Goal: Information Seeking & Learning: Learn about a topic

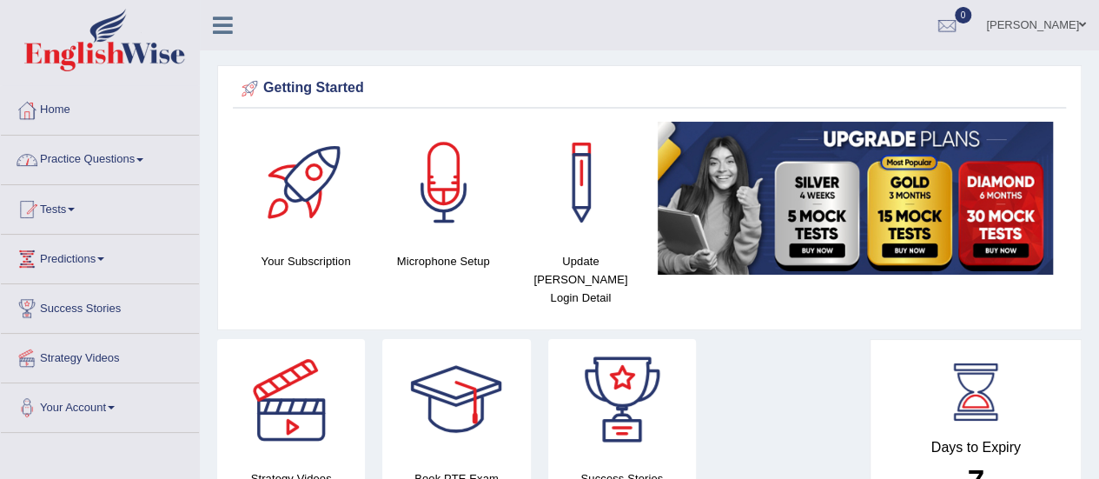
drag, startPoint x: 0, startPoint y: 0, endPoint x: 102, endPoint y: 160, distance: 189.5
click at [102, 160] on link "Practice Questions" at bounding box center [100, 157] width 198 height 43
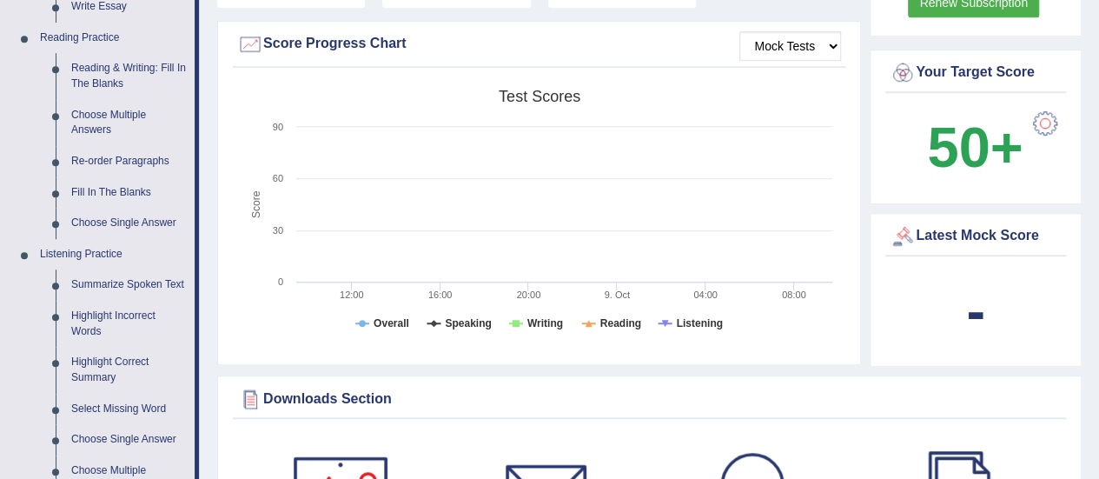
scroll to position [521, 0]
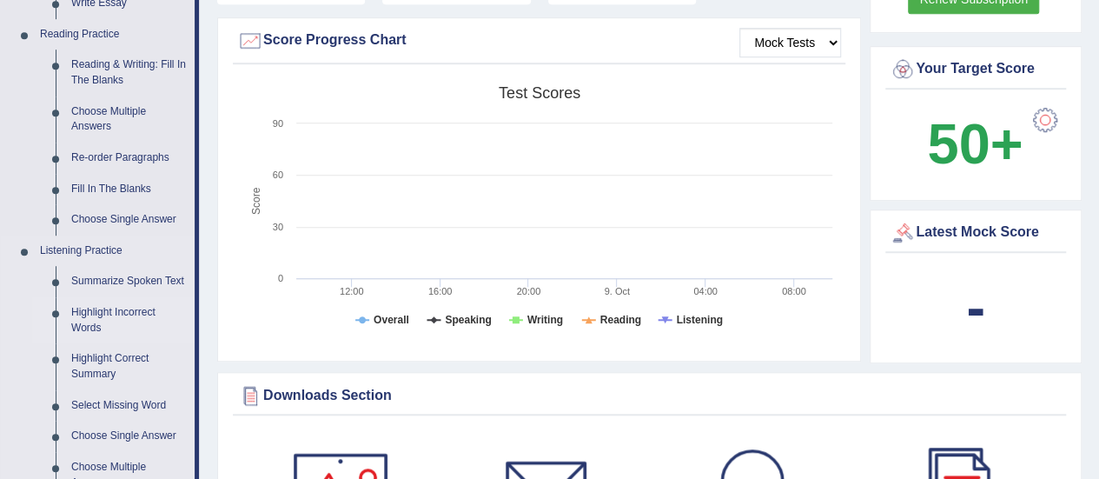
click at [103, 314] on link "Highlight Incorrect Words" at bounding box center [128, 320] width 131 height 46
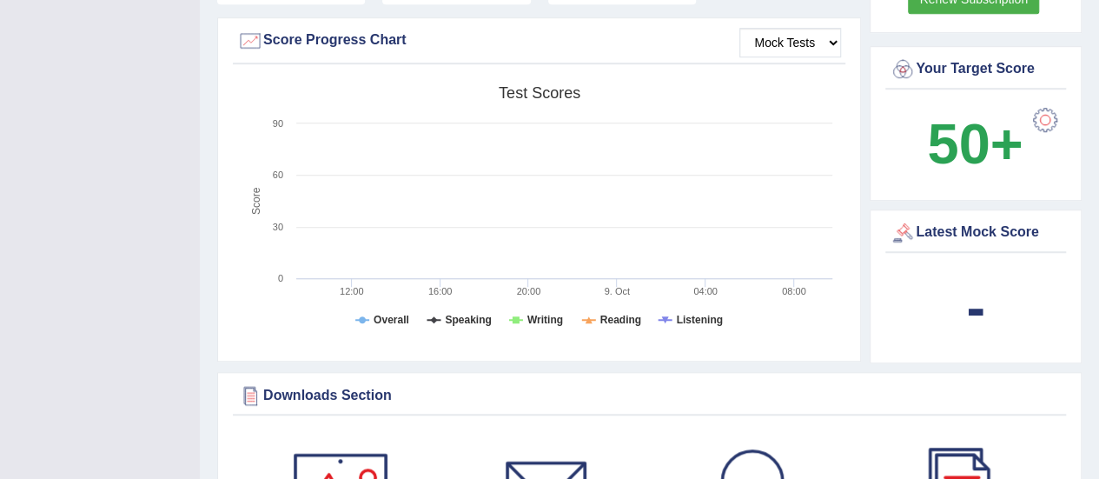
scroll to position [215, 0]
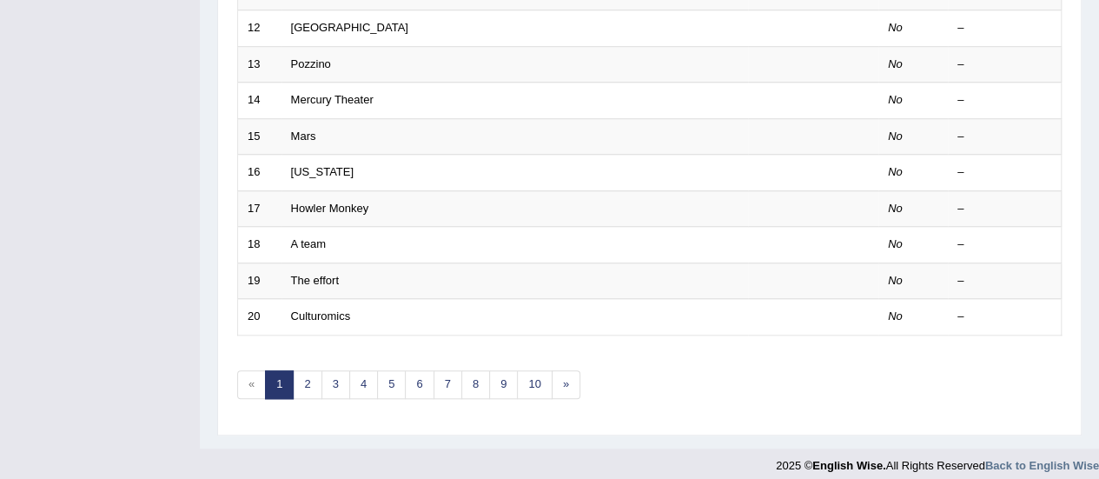
scroll to position [663, 0]
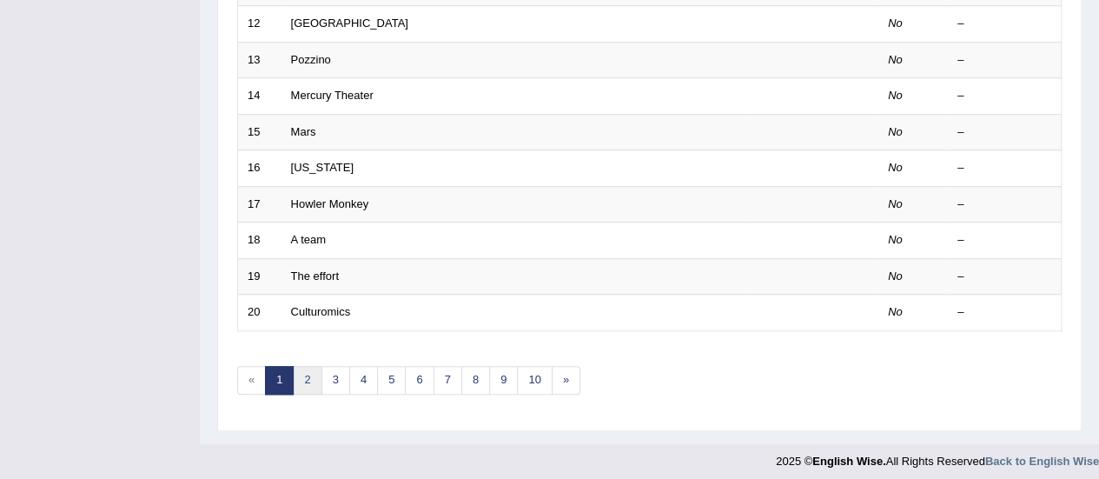
click at [301, 382] on link "2" at bounding box center [307, 380] width 29 height 29
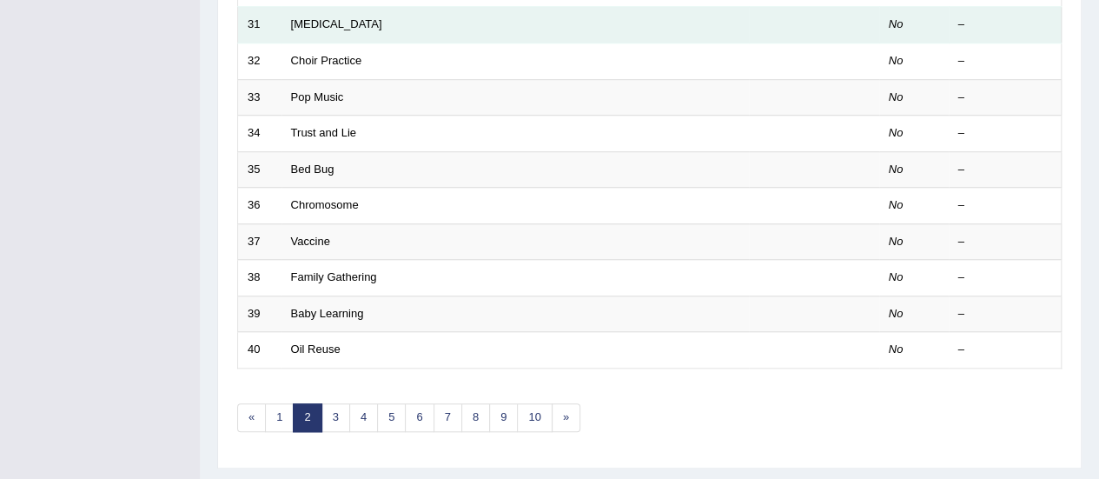
scroll to position [661, 0]
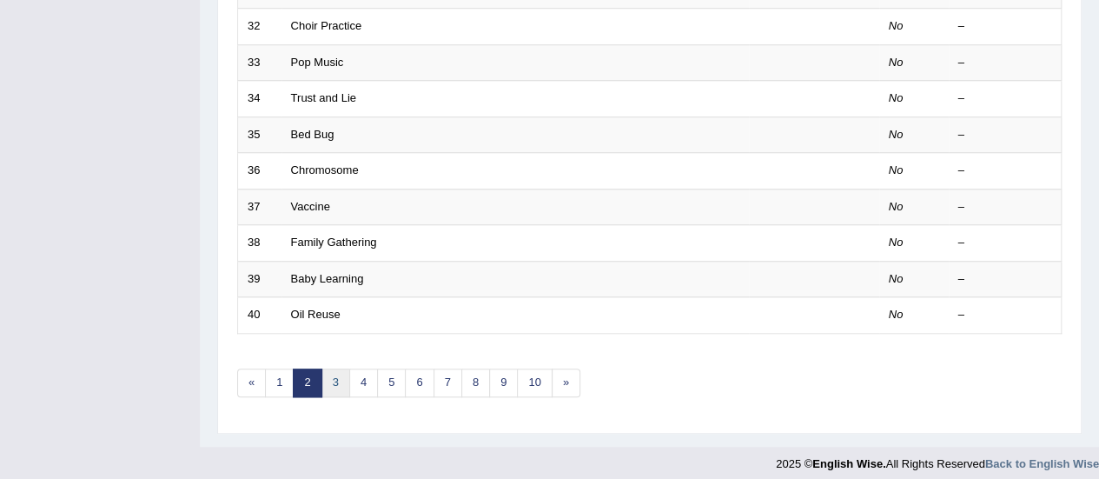
click at [334, 374] on link "3" at bounding box center [336, 383] width 29 height 29
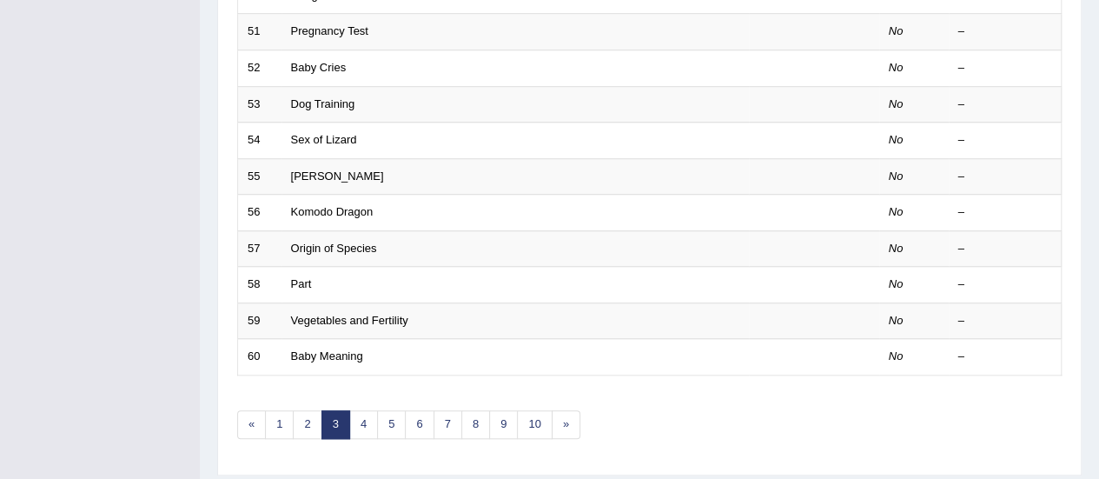
scroll to position [626, 0]
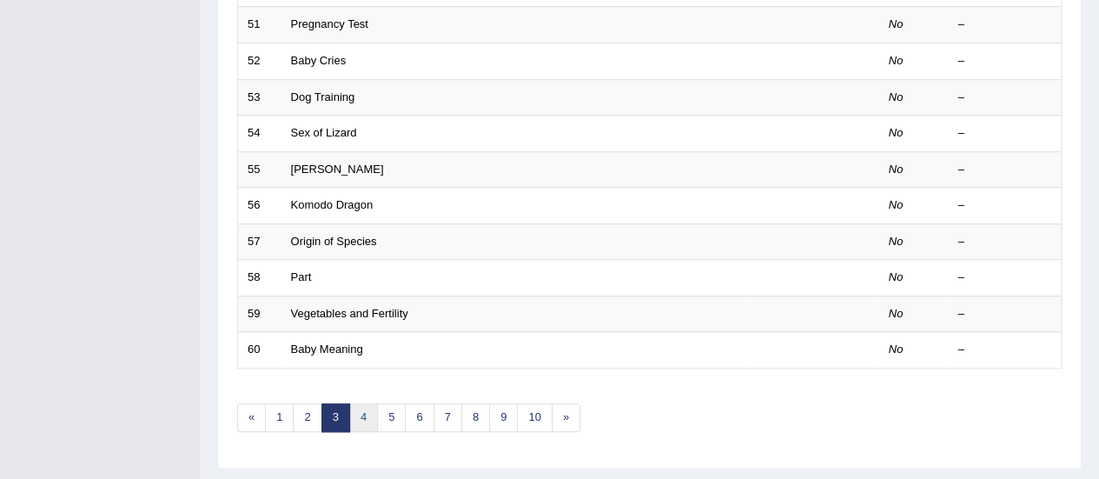
click at [360, 418] on link "4" at bounding box center [363, 417] width 29 height 29
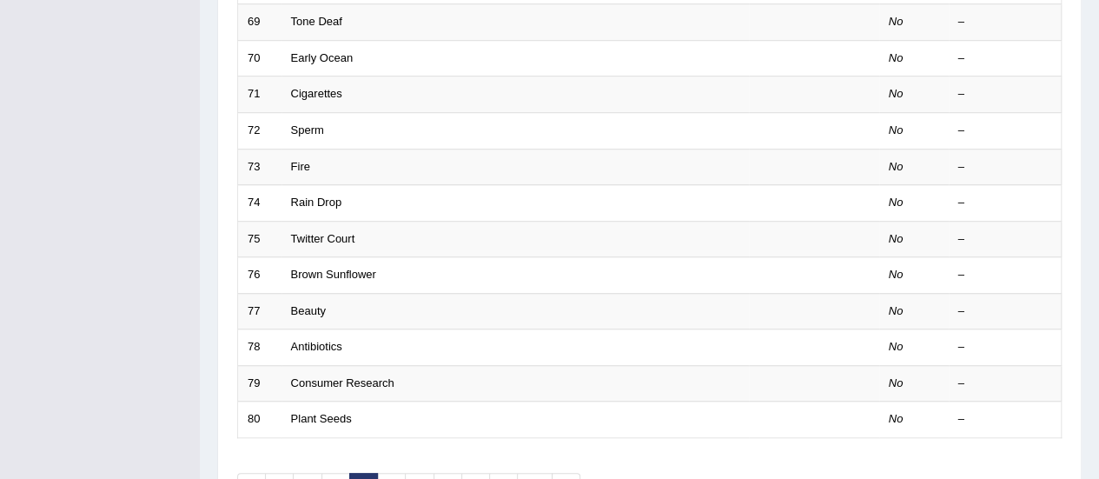
scroll to position [591, 0]
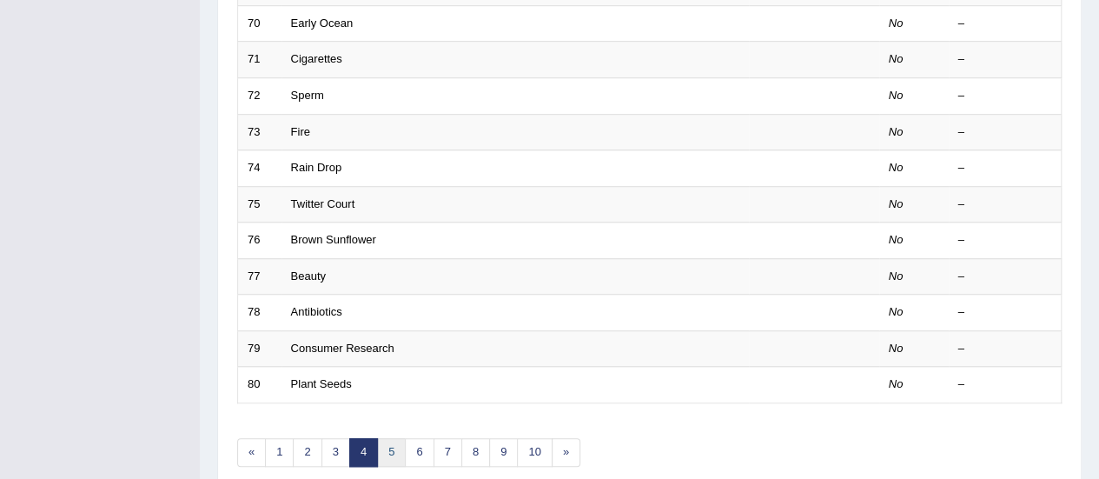
click at [388, 441] on link "5" at bounding box center [391, 452] width 29 height 29
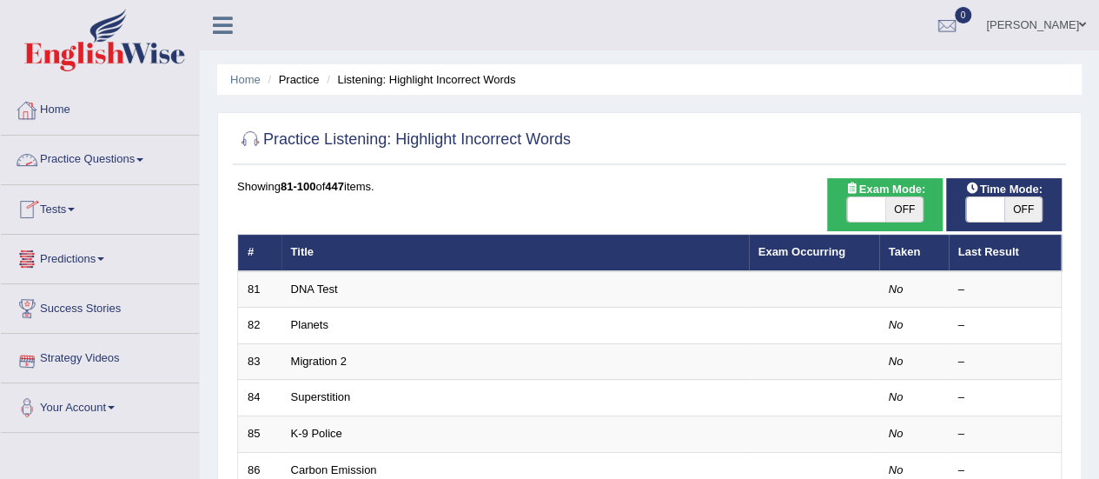
click at [58, 96] on link "Home" at bounding box center [100, 107] width 198 height 43
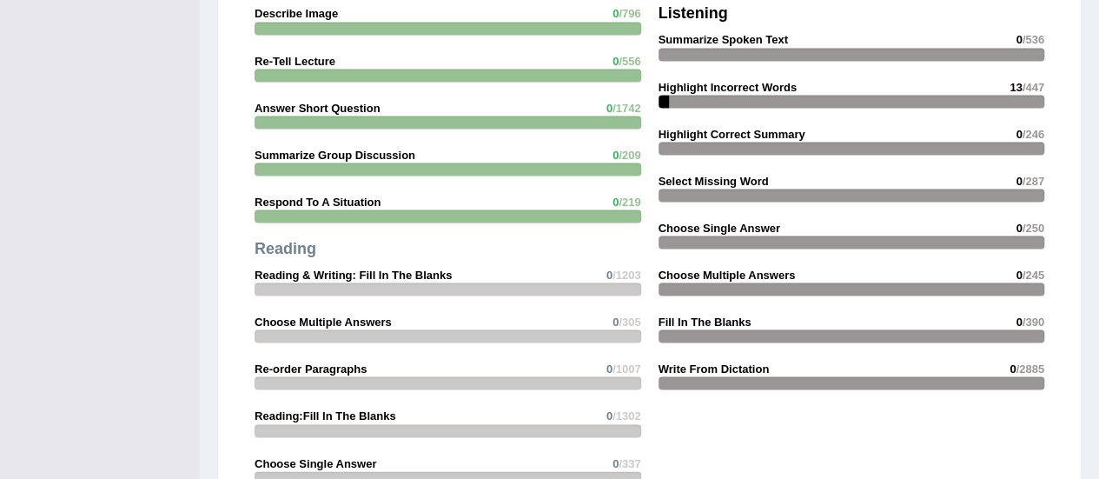
scroll to position [1599, 0]
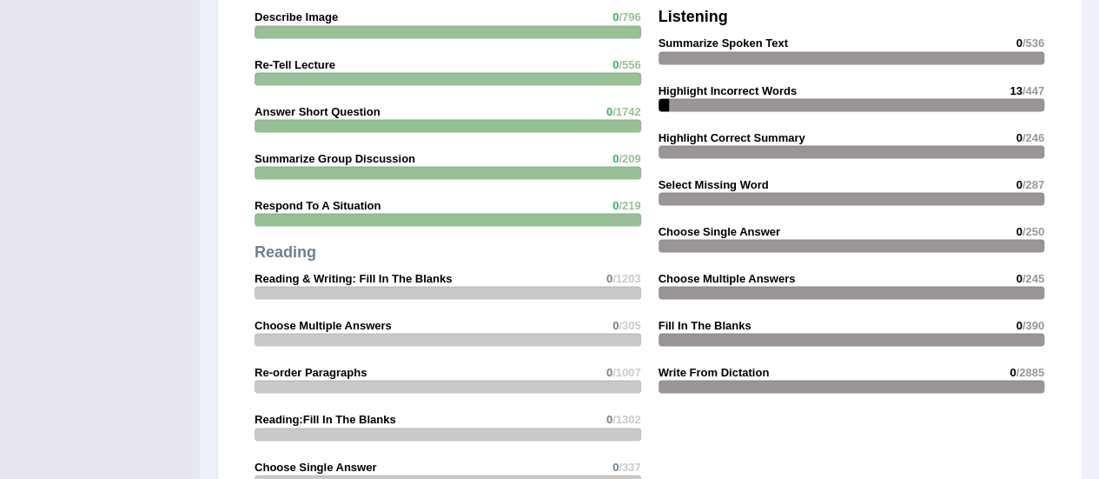
click at [676, 98] on div at bounding box center [852, 104] width 387 height 13
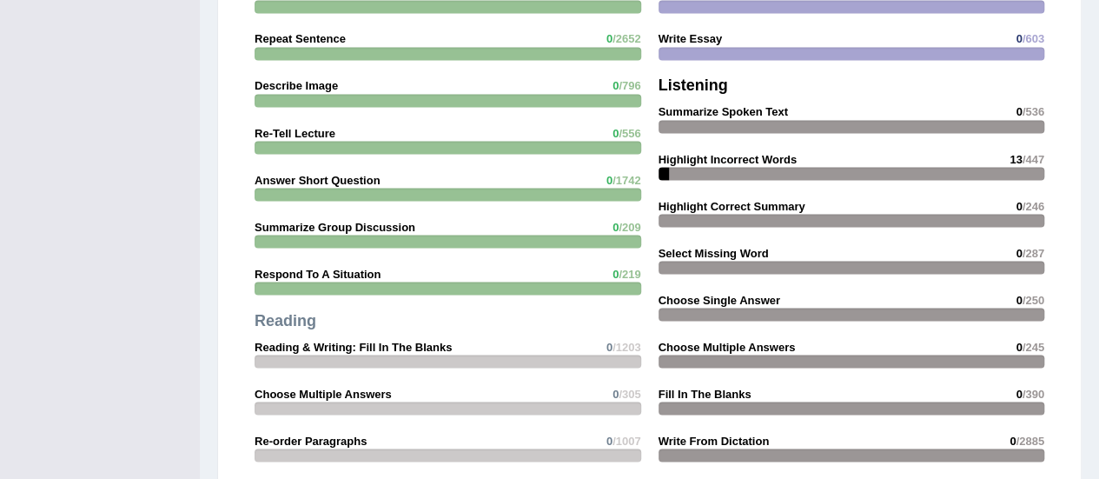
scroll to position [1530, 0]
click at [666, 168] on div at bounding box center [664, 174] width 11 height 13
click at [689, 153] on strong "Highlight Incorrect Words" at bounding box center [728, 159] width 138 height 13
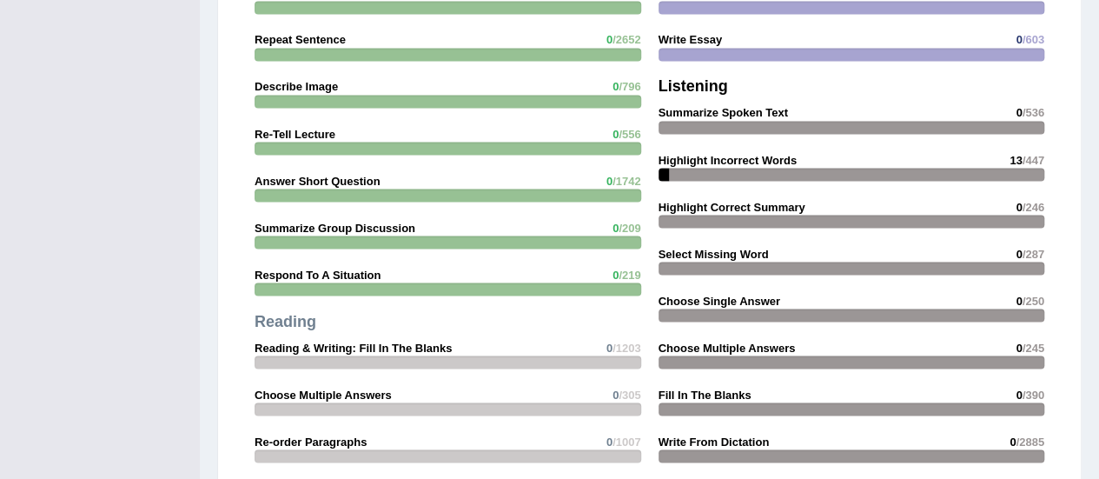
click at [689, 153] on strong "Highlight Incorrect Words" at bounding box center [728, 159] width 138 height 13
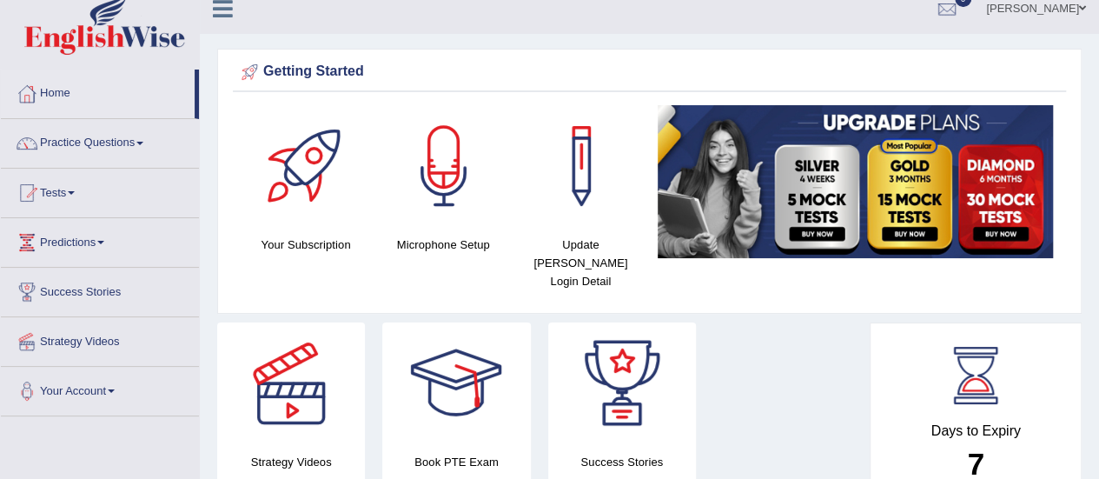
scroll to position [0, 0]
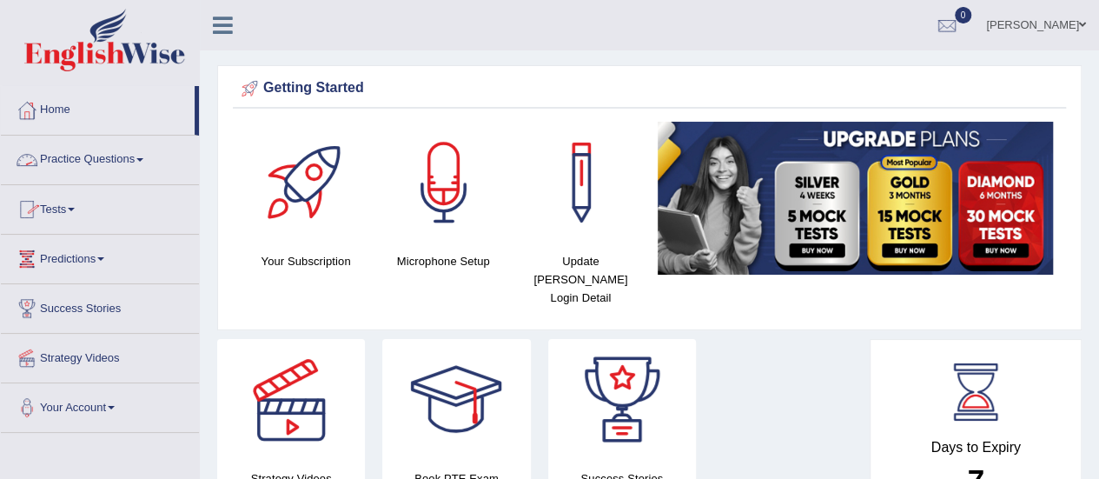
click at [96, 164] on link "Practice Questions" at bounding box center [100, 157] width 198 height 43
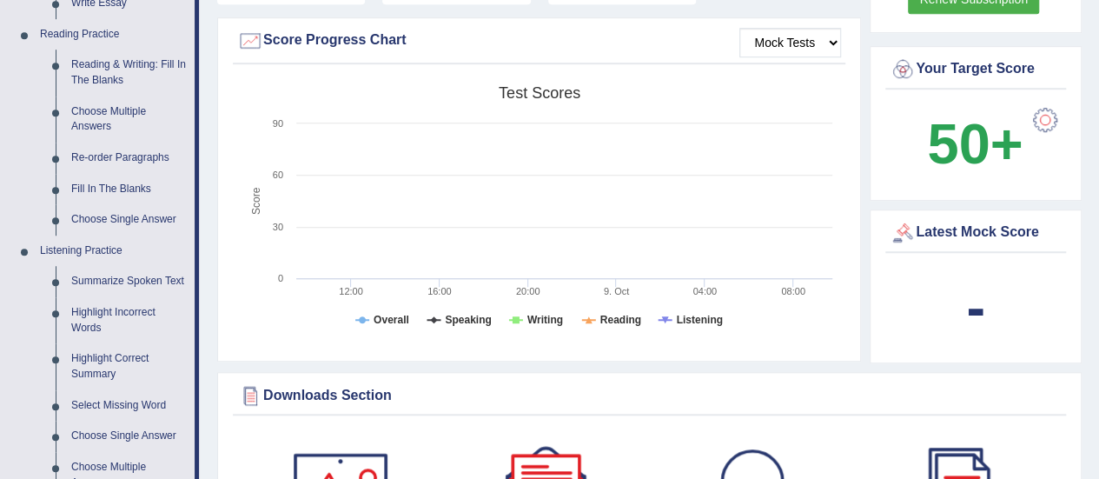
scroll to position [556, 0]
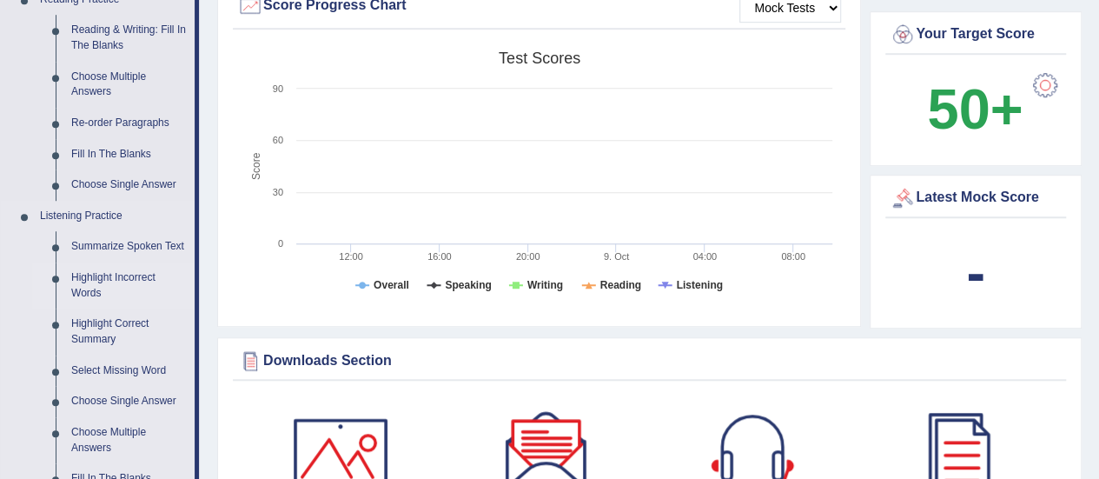
click at [87, 286] on link "Highlight Incorrect Words" at bounding box center [128, 285] width 131 height 46
click at [87, 286] on ul "Home Practice Questions Speaking Practice Read Aloud Repeat Sentence Describe I…" at bounding box center [100, 166] width 198 height 1272
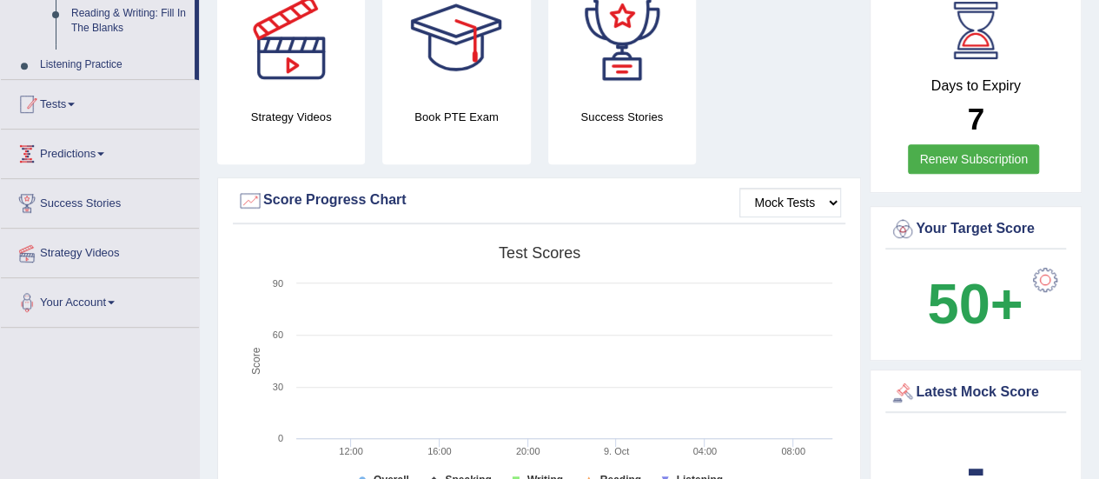
scroll to position [216, 0]
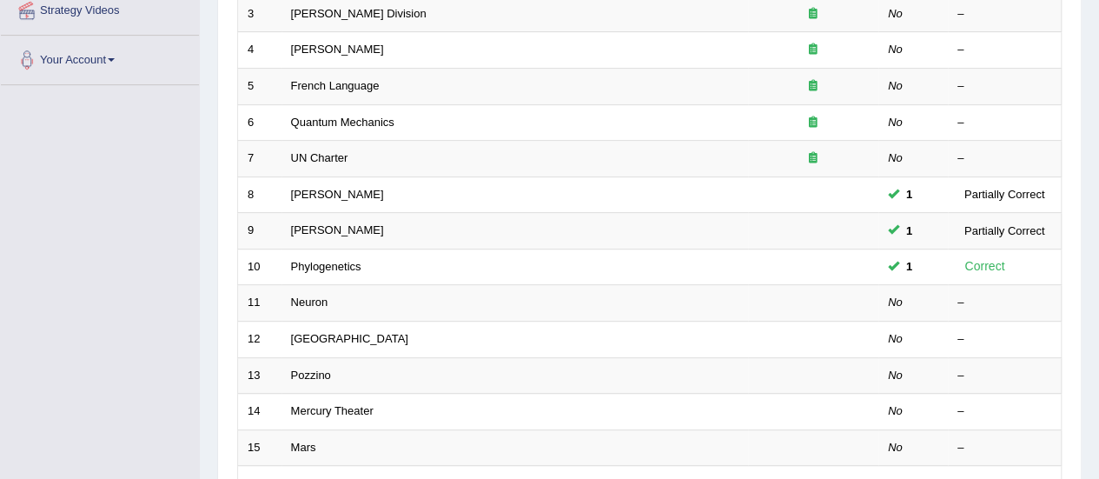
scroll to position [313, 0]
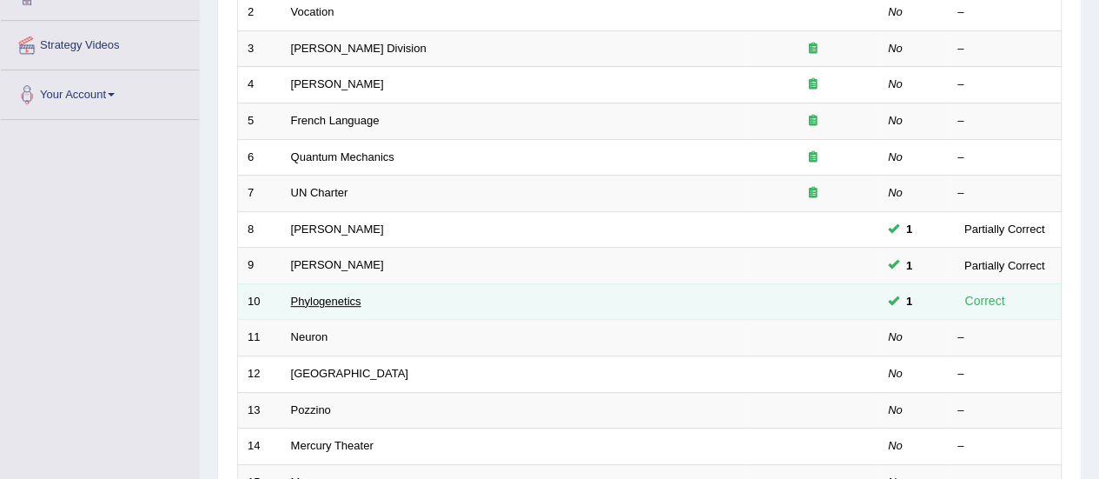
click at [332, 295] on link "Phylogenetics" at bounding box center [326, 301] width 70 height 13
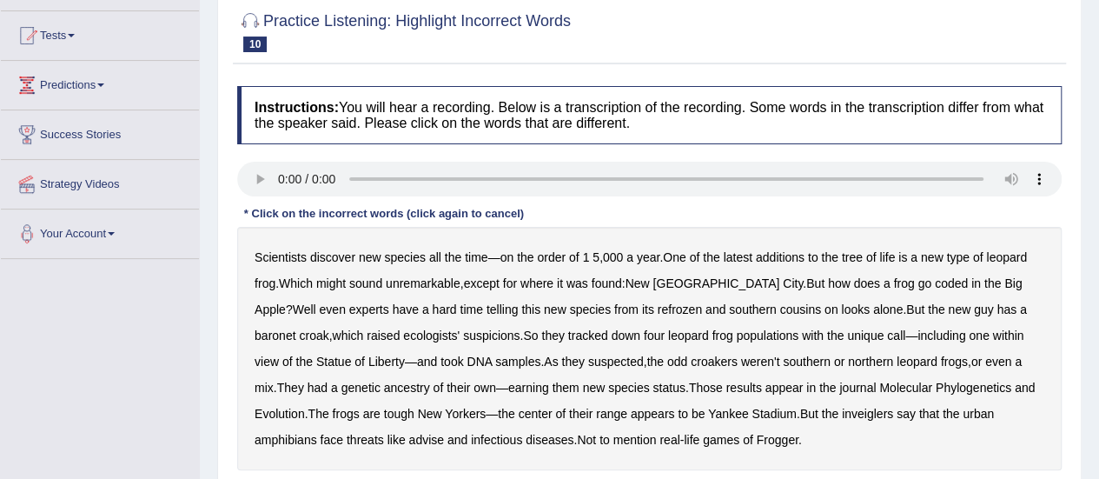
scroll to position [209, 0]
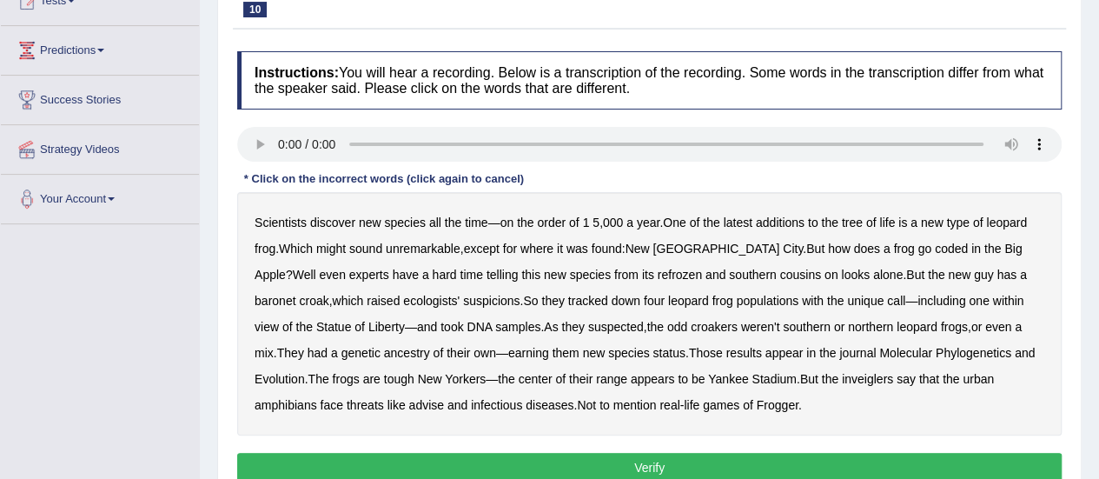
click at [296, 294] on b "baronet" at bounding box center [275, 301] width 41 height 14
click at [842, 382] on b "inveiglers" at bounding box center [867, 379] width 51 height 14
click at [408, 405] on b "advise" at bounding box center [425, 405] width 35 height 14
click at [935, 248] on b "coded" at bounding box center [951, 249] width 33 height 14
click at [587, 281] on div "Scientists discover new species all the time — on the order of 1 5 , 000 a year…" at bounding box center [649, 313] width 825 height 243
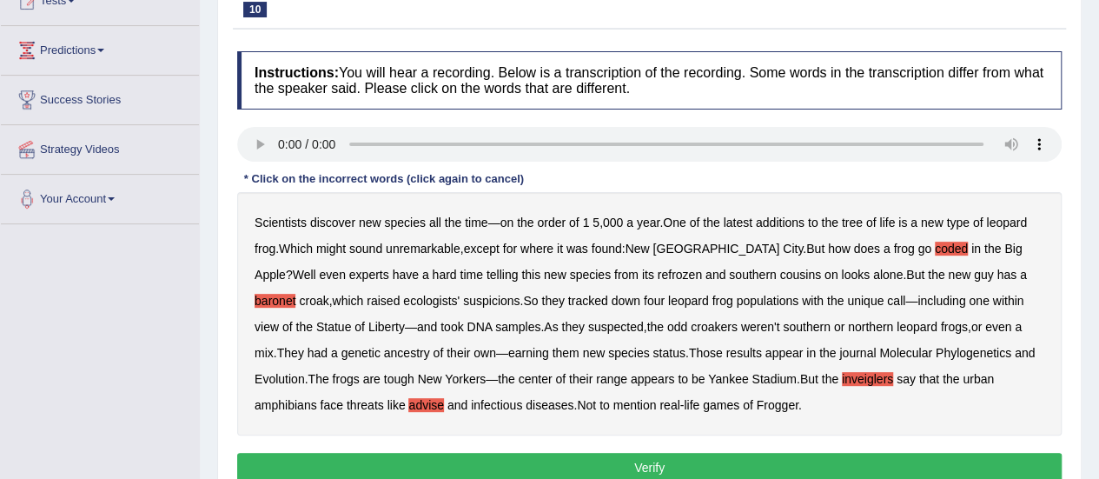
click at [658, 276] on b "refrozen" at bounding box center [680, 275] width 44 height 14
click at [697, 455] on button "Verify" at bounding box center [649, 468] width 825 height 30
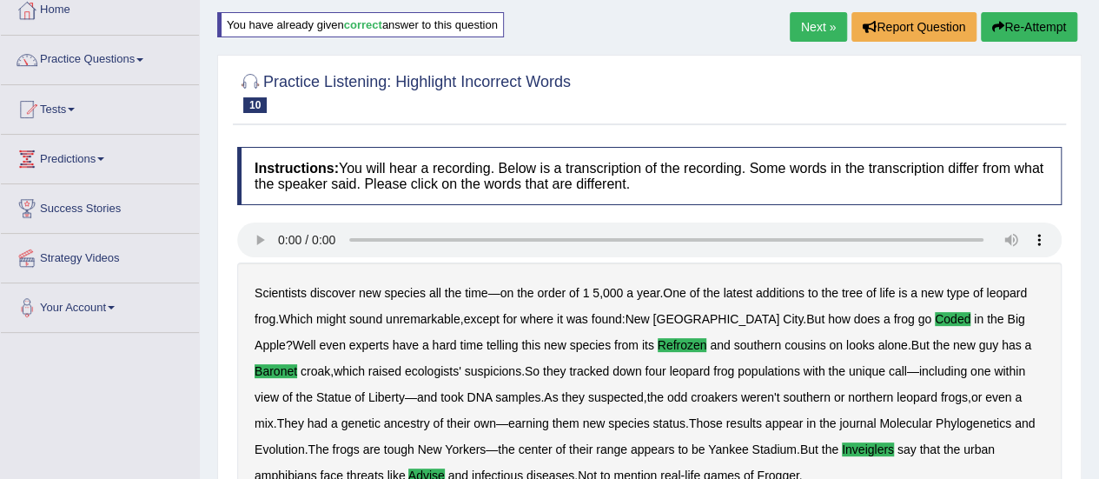
scroll to position [104, 0]
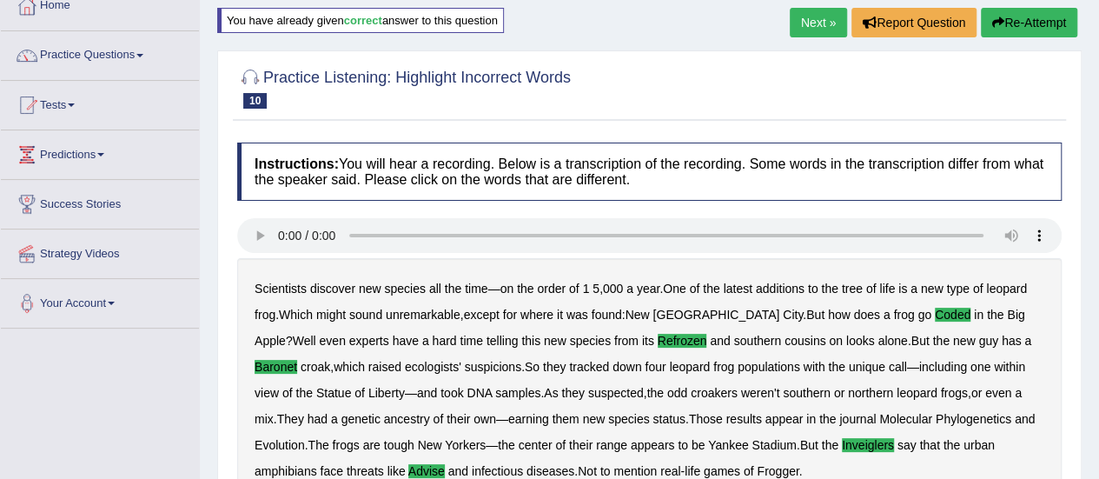
click at [794, 17] on link "Next »" at bounding box center [818, 23] width 57 height 30
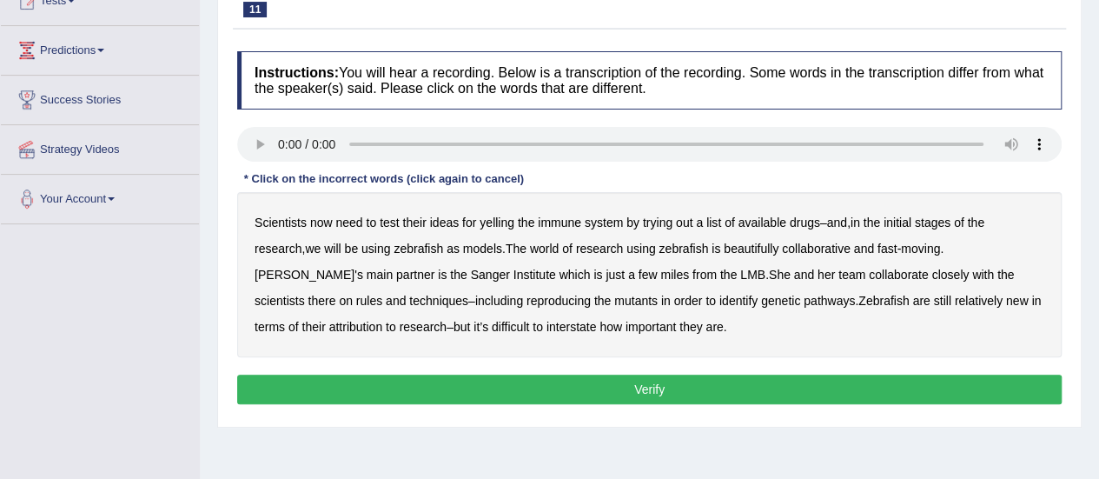
scroll to position [243, 0]
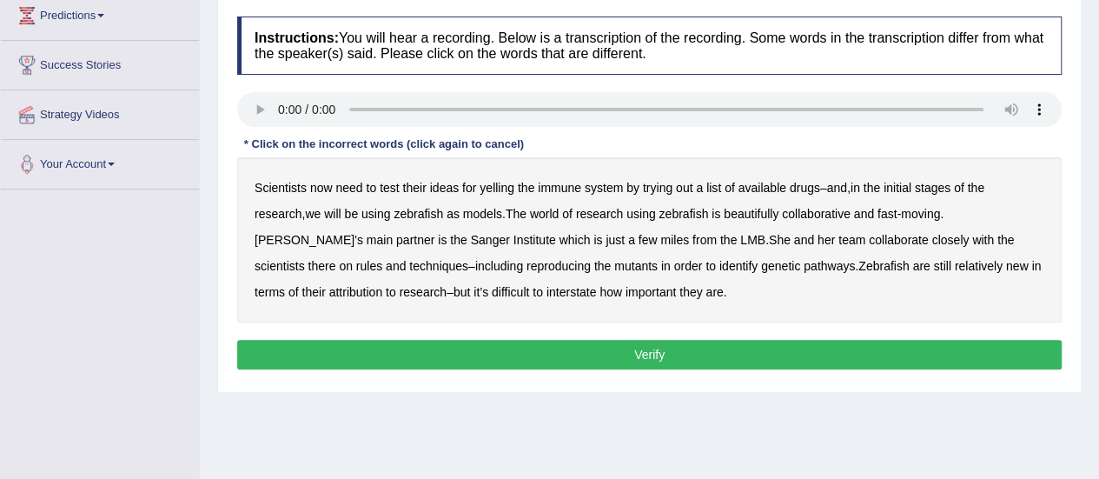
click at [493, 189] on b "yelling" at bounding box center [497, 188] width 35 height 14
click at [313, 220] on div "Scientists now need to test their ideas for yelling the immune system by trying…" at bounding box center [649, 239] width 825 height 165
click at [315, 215] on b "we" at bounding box center [313, 214] width 16 height 14
click at [382, 259] on b "rules" at bounding box center [369, 266] width 26 height 14
click at [527, 259] on b "reproducing" at bounding box center [559, 266] width 64 height 14
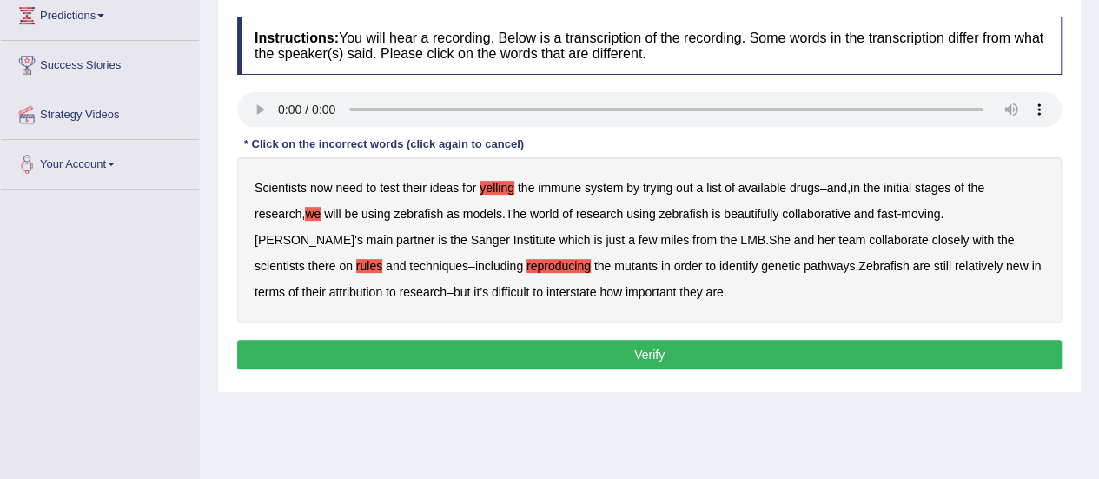
click at [547, 293] on b "interstate" at bounding box center [572, 292] width 50 height 14
click at [749, 209] on b "beautifully" at bounding box center [751, 214] width 55 height 14
click at [329, 285] on b "attribution" at bounding box center [355, 292] width 53 height 14
click at [382, 347] on button "Verify" at bounding box center [649, 355] width 825 height 30
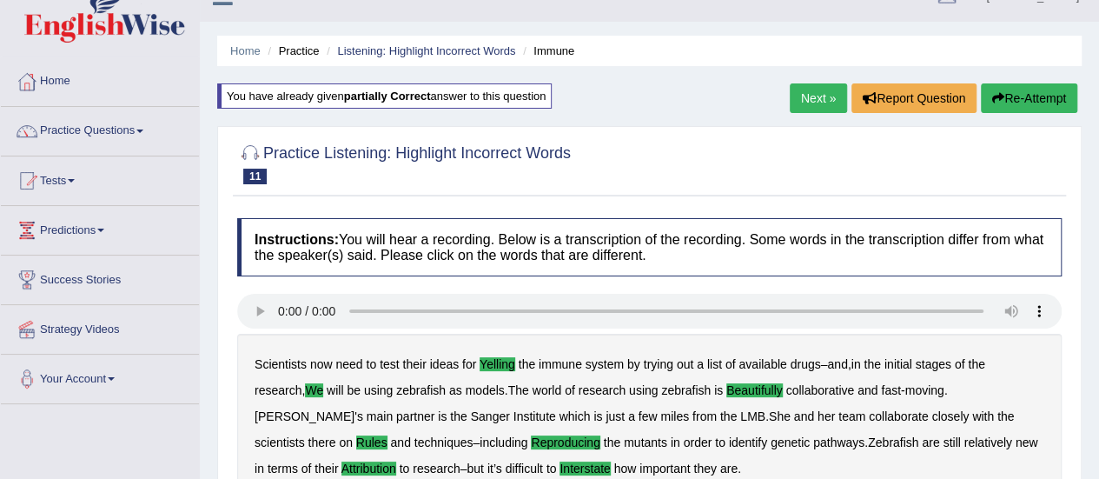
scroll to position [0, 0]
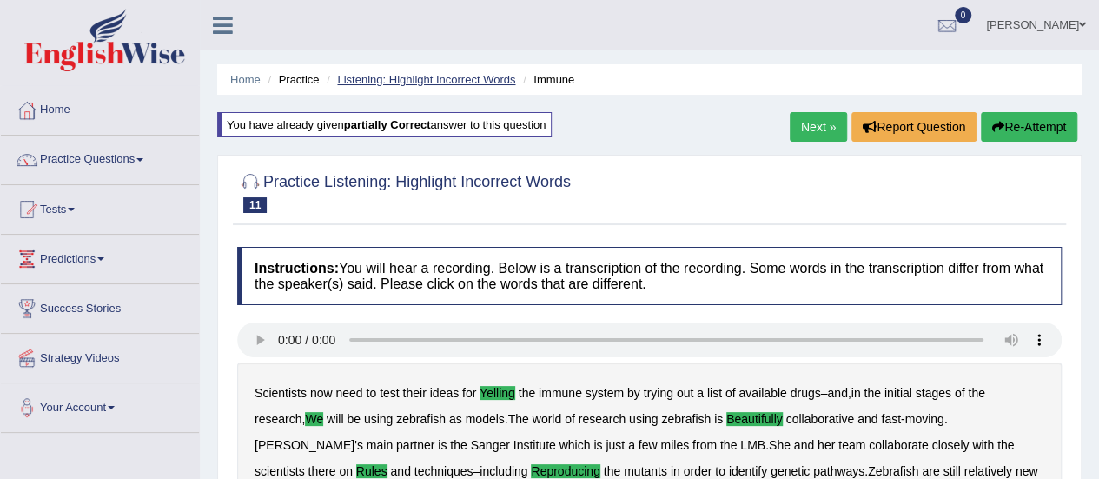
click at [356, 76] on link "Listening: Highlight Incorrect Words" at bounding box center [426, 79] width 178 height 13
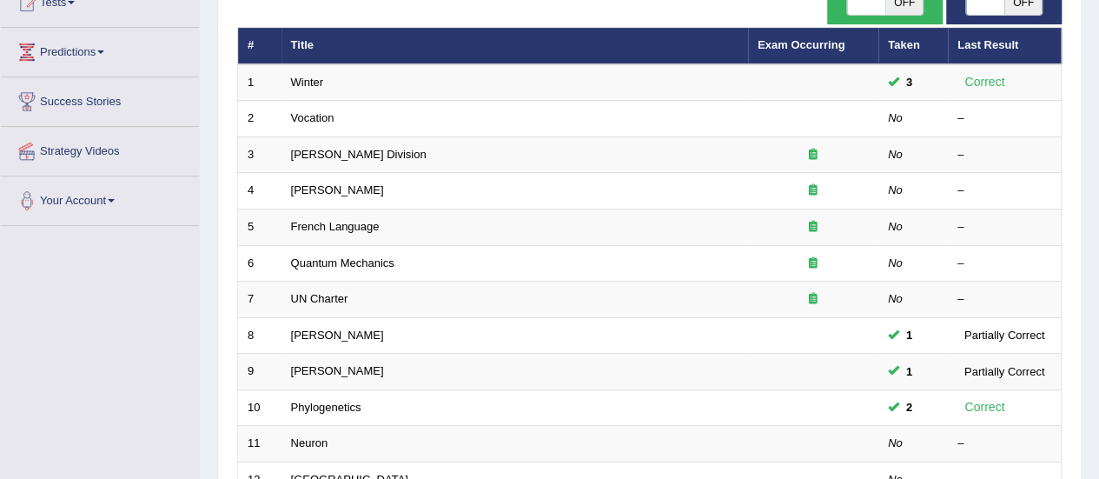
scroll to position [209, 0]
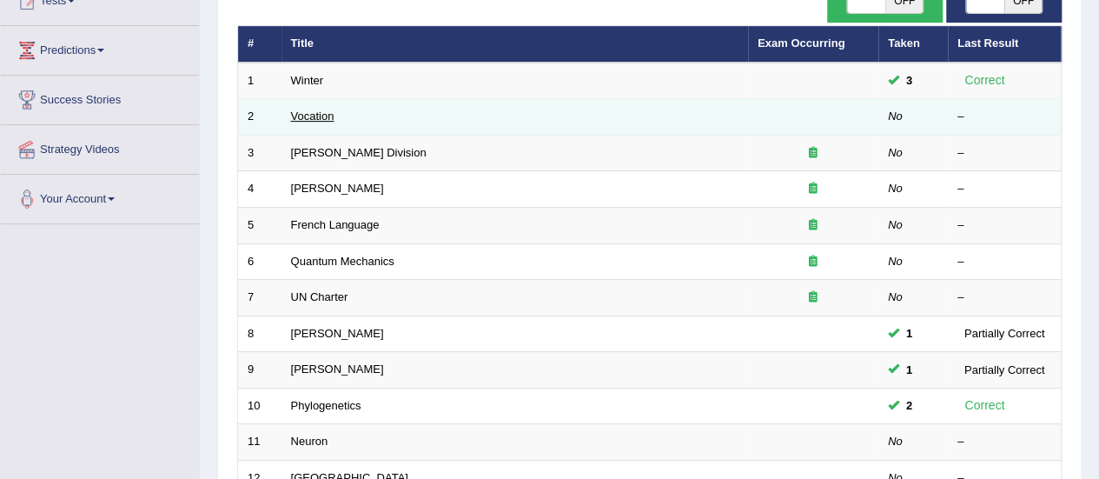
click at [304, 121] on link "Vocation" at bounding box center [312, 116] width 43 height 13
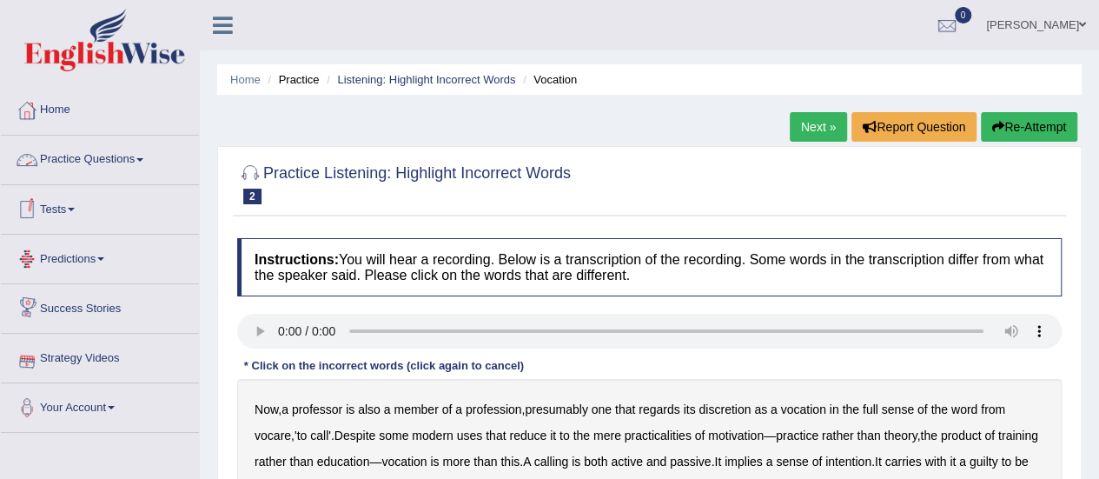
click at [99, 157] on link "Practice Questions" at bounding box center [100, 157] width 198 height 43
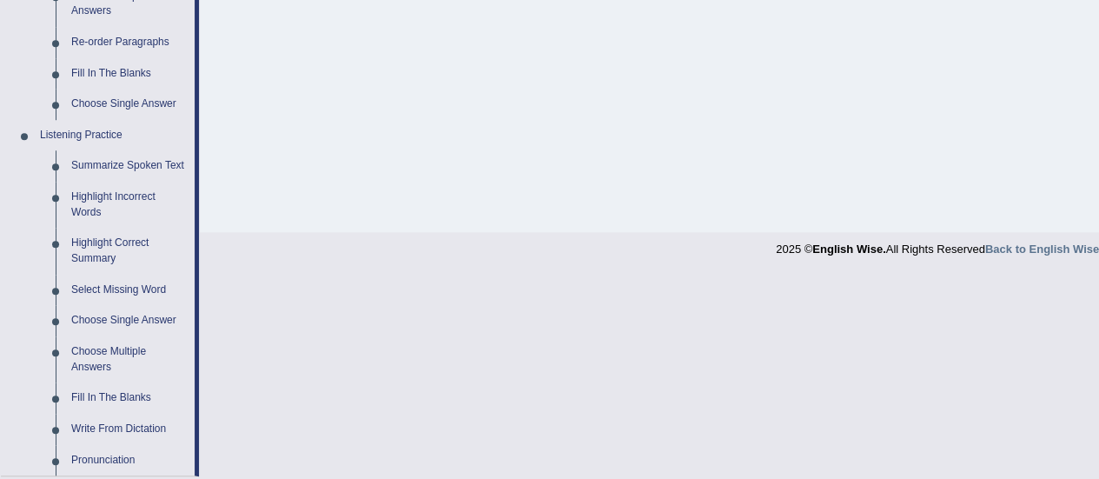
scroll to position [672, 0]
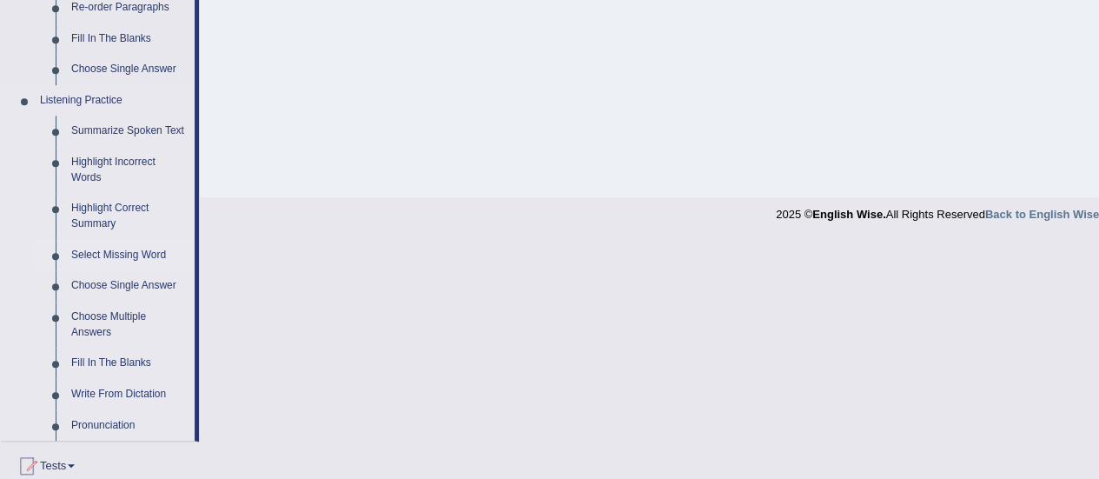
click at [146, 257] on link "Select Missing Word" at bounding box center [128, 255] width 131 height 31
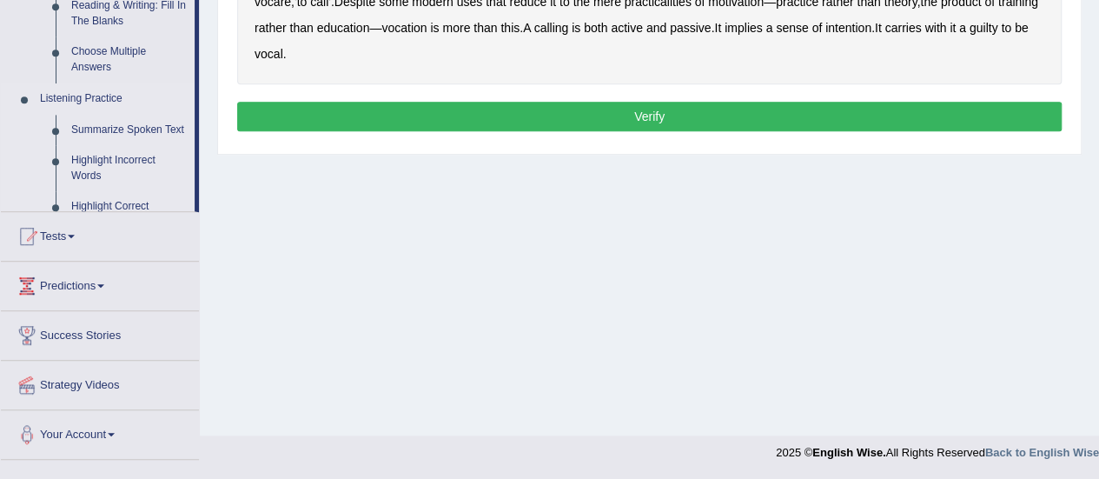
scroll to position [332, 0]
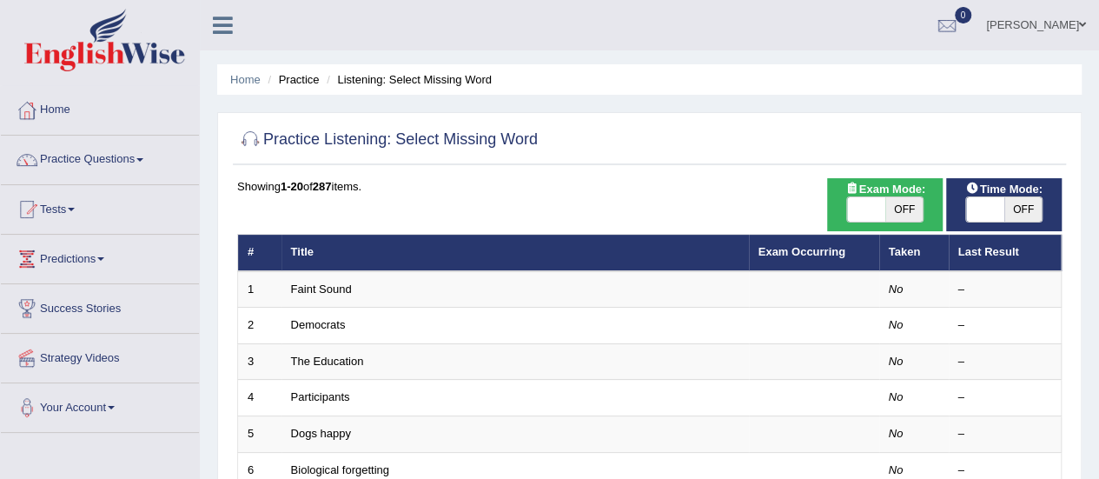
click at [308, 300] on td "Faint Sound" at bounding box center [516, 289] width 468 height 37
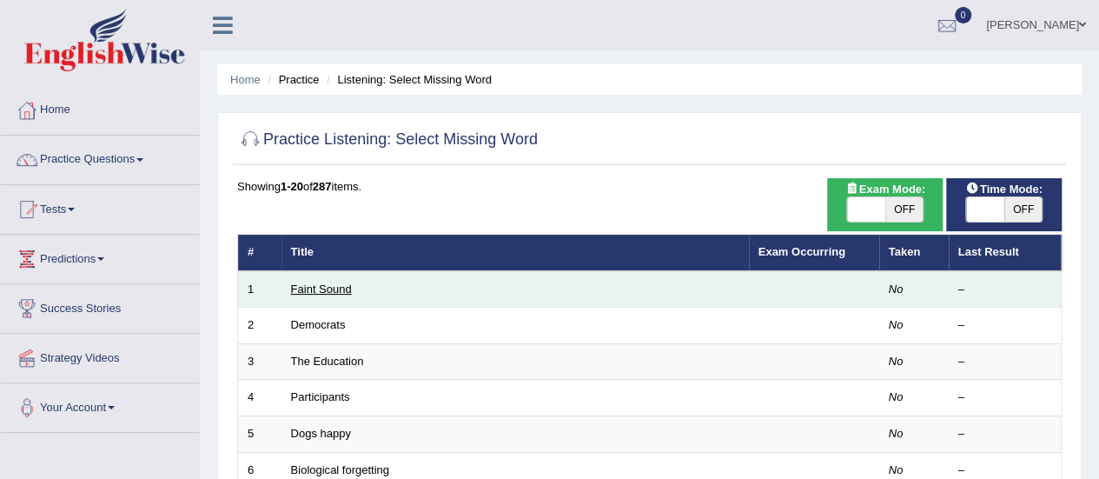
click at [330, 285] on link "Faint Sound" at bounding box center [321, 288] width 61 height 13
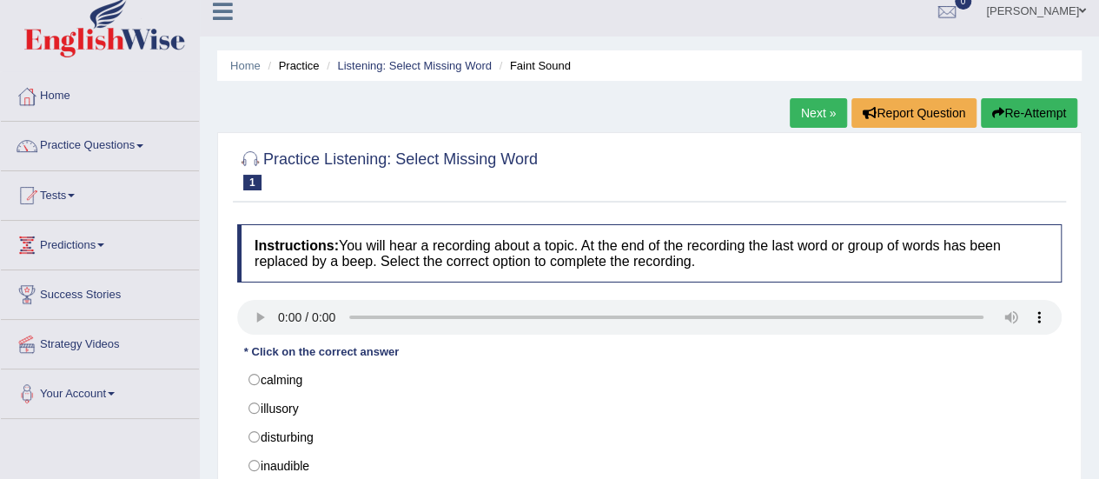
scroll to position [49, 0]
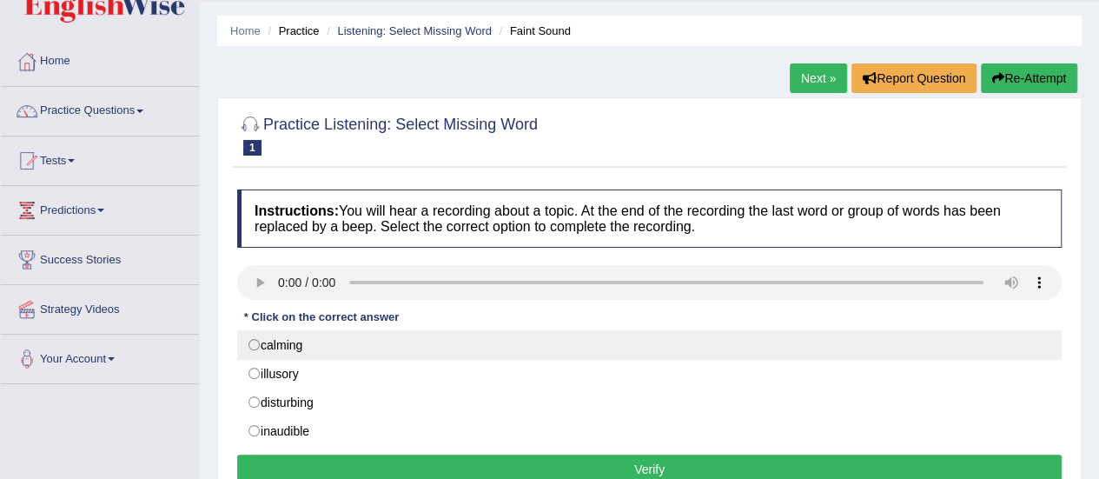
click at [258, 349] on label "calming" at bounding box center [649, 345] width 825 height 30
radio input "true"
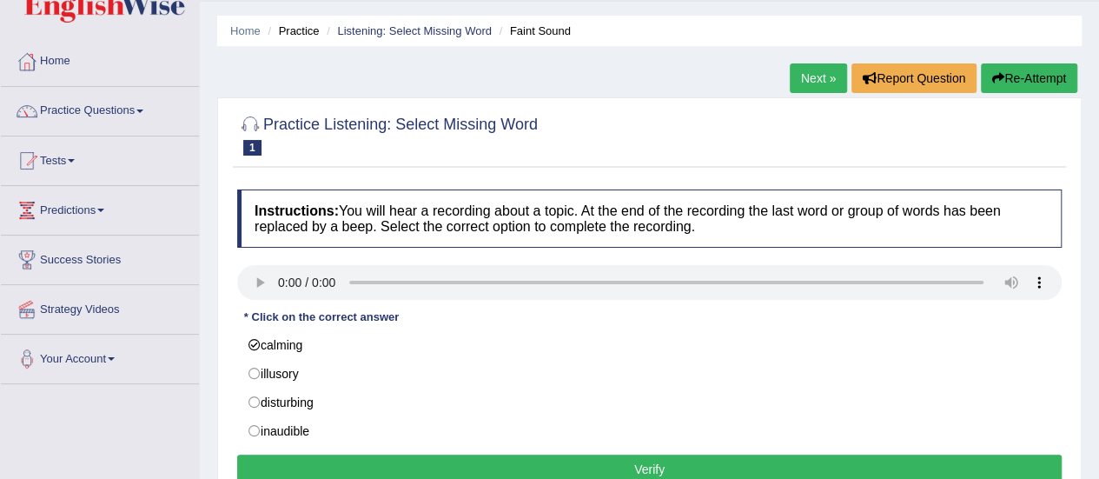
click at [422, 464] on button "Verify" at bounding box center [649, 470] width 825 height 30
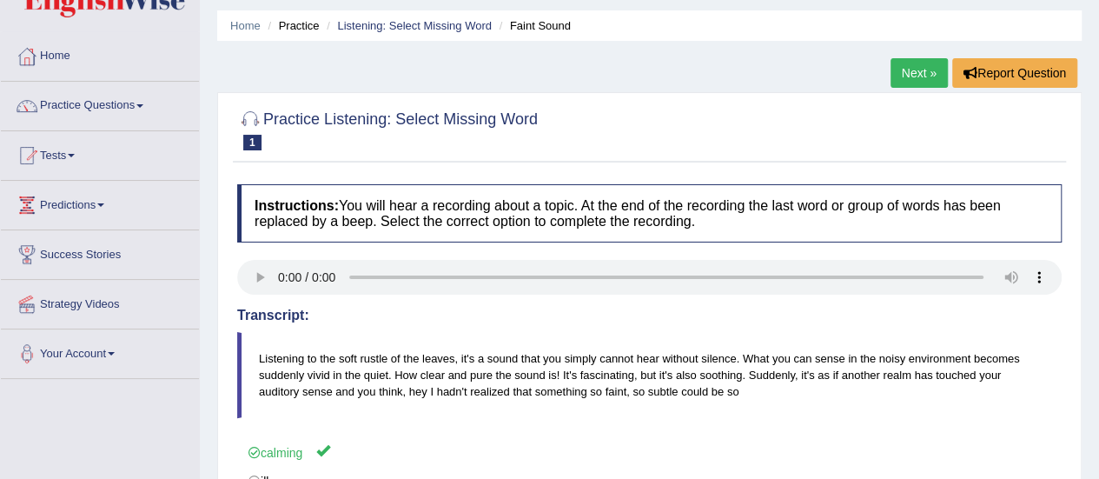
scroll to position [0, 0]
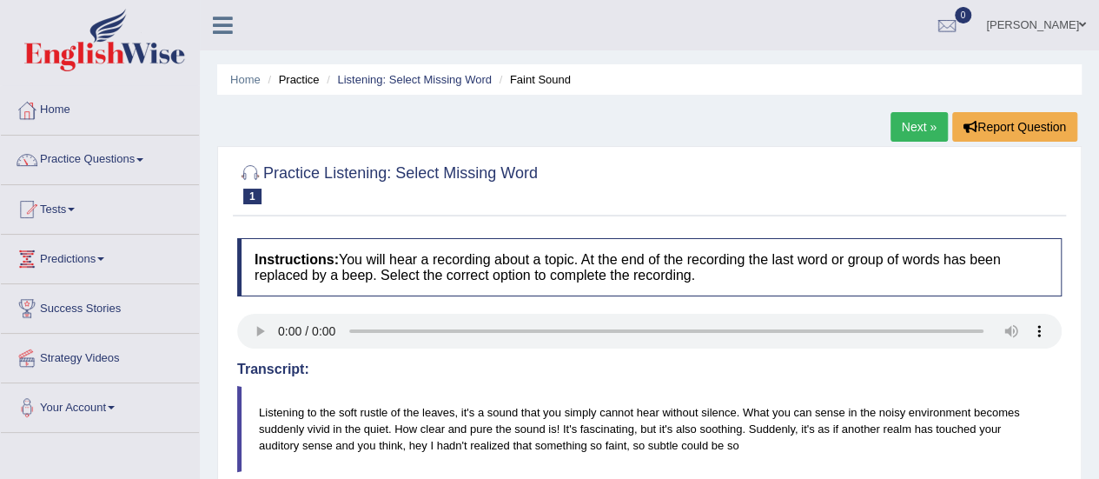
click at [914, 125] on link "Next »" at bounding box center [919, 127] width 57 height 30
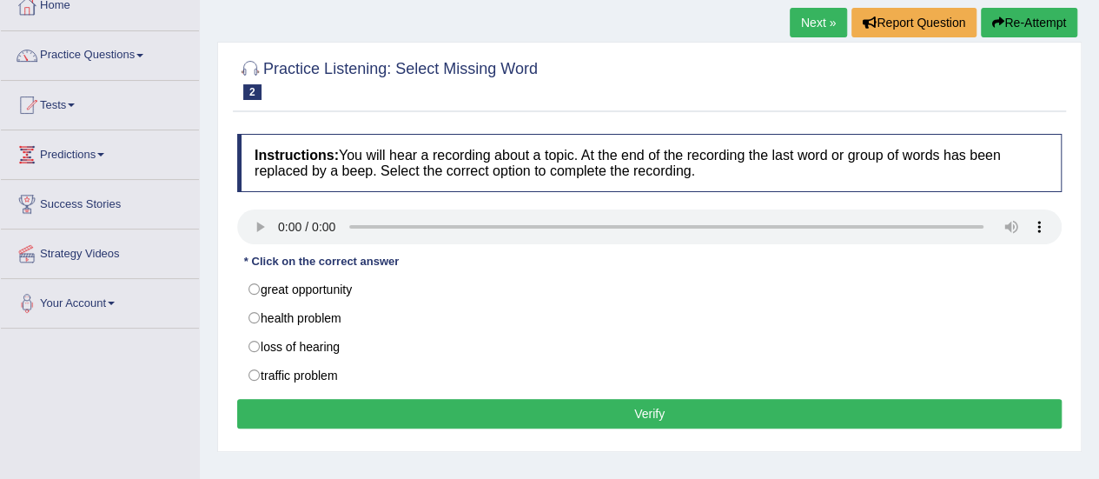
scroll to position [139, 0]
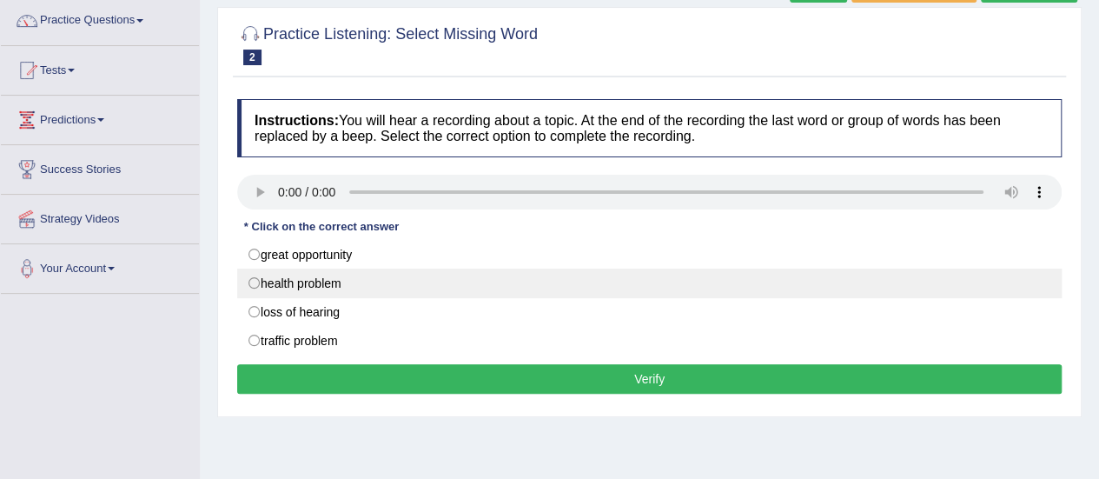
click at [279, 269] on label "health problem" at bounding box center [649, 284] width 825 height 30
radio input "true"
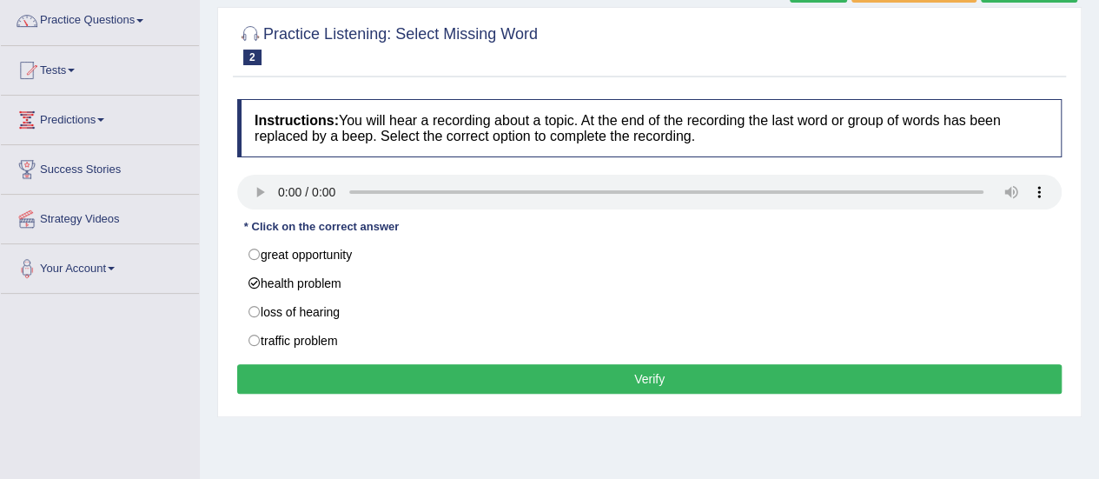
click at [478, 380] on button "Verify" at bounding box center [649, 379] width 825 height 30
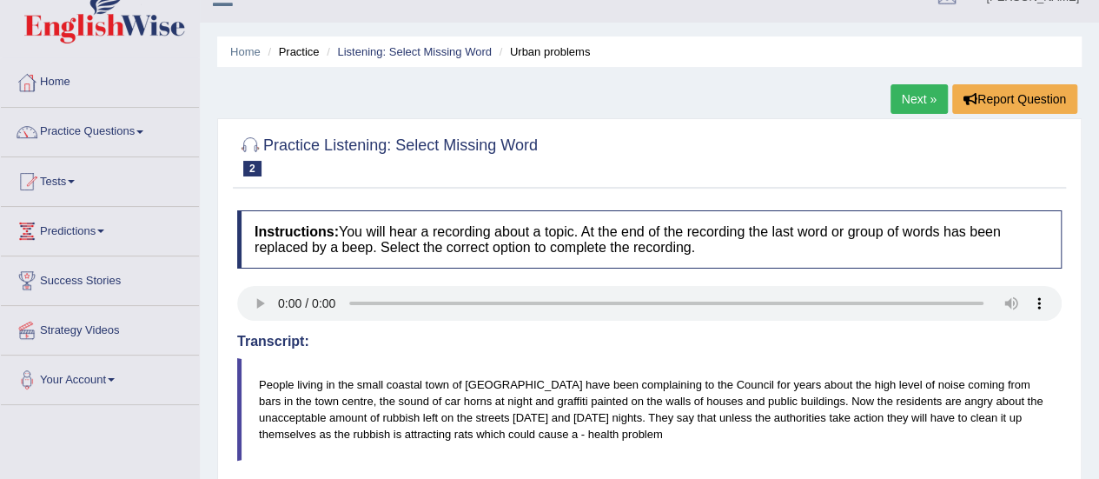
scroll to position [0, 0]
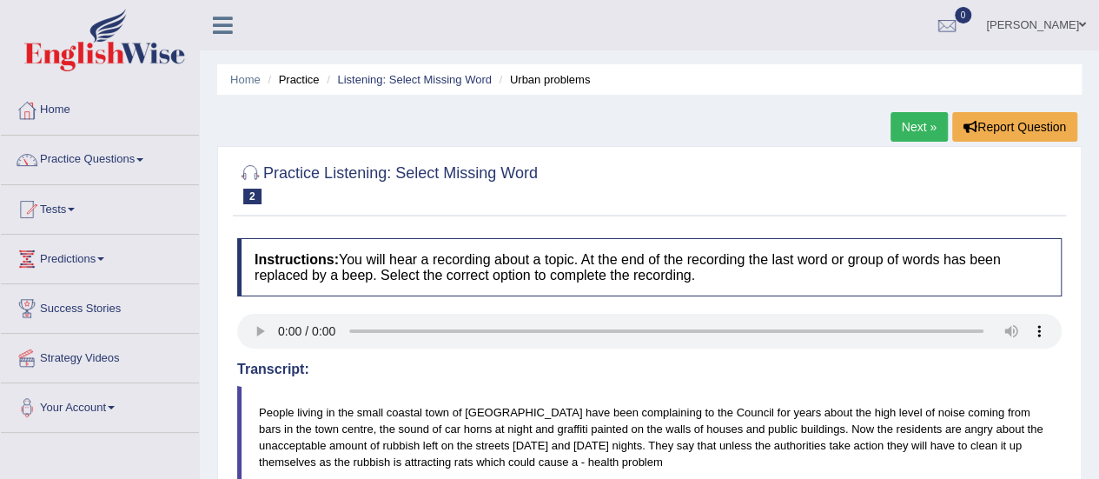
click at [915, 126] on link "Next »" at bounding box center [919, 127] width 57 height 30
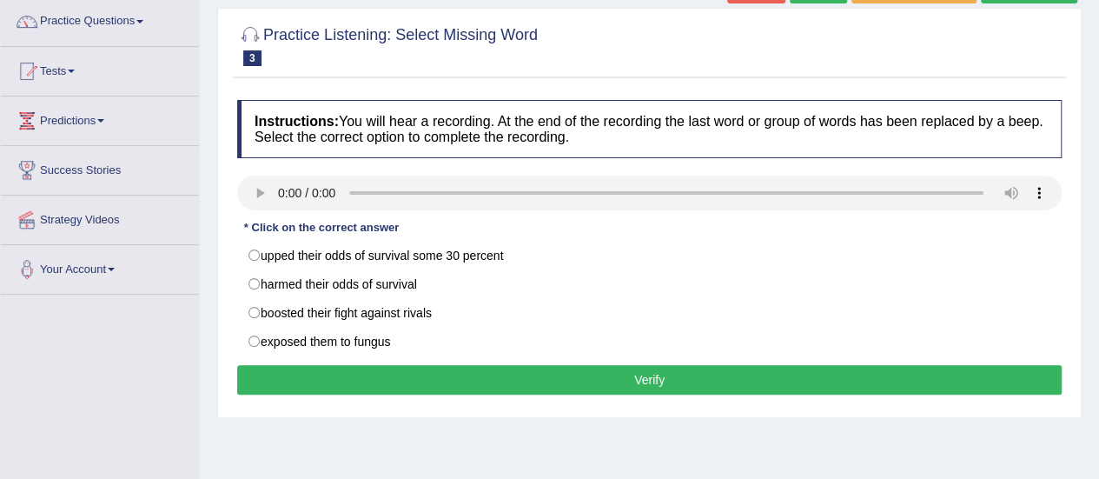
scroll to position [139, 0]
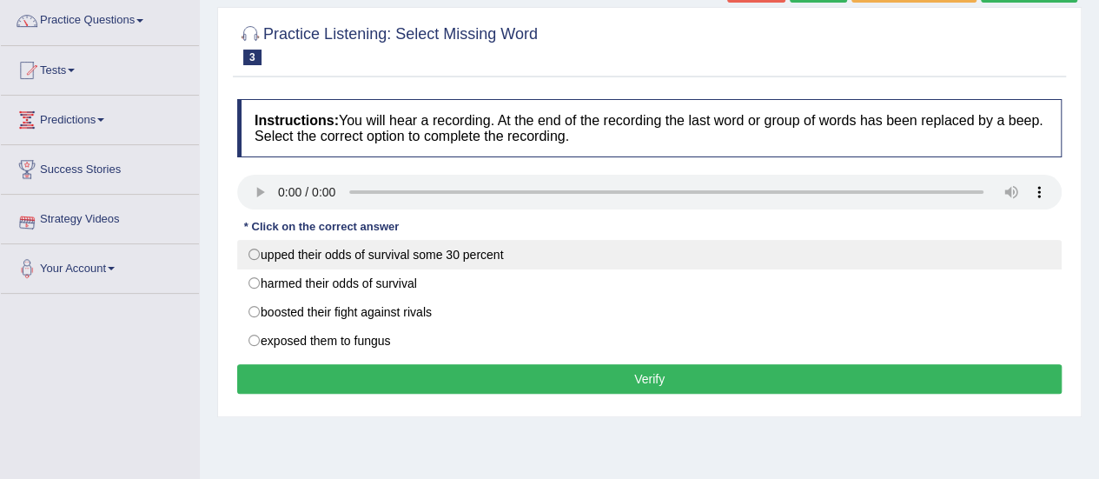
click at [259, 249] on label "upped their odds of survival some 30 percent" at bounding box center [649, 255] width 825 height 30
radio input "true"
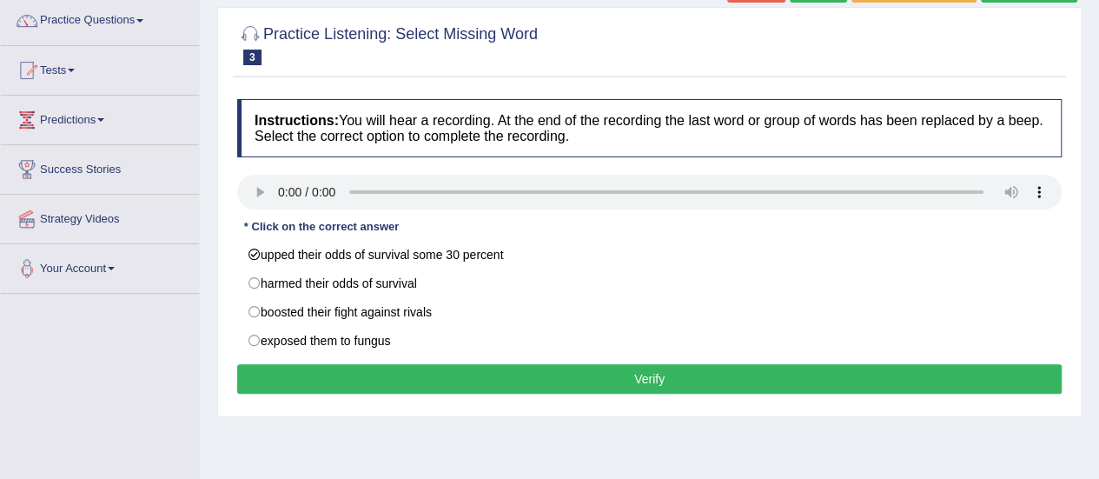
click at [351, 369] on button "Verify" at bounding box center [649, 379] width 825 height 30
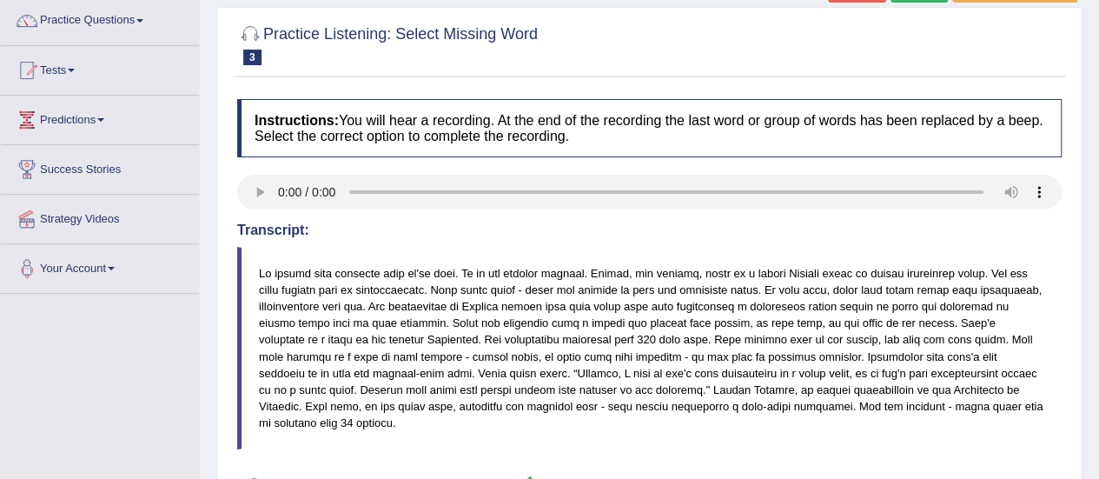
scroll to position [104, 0]
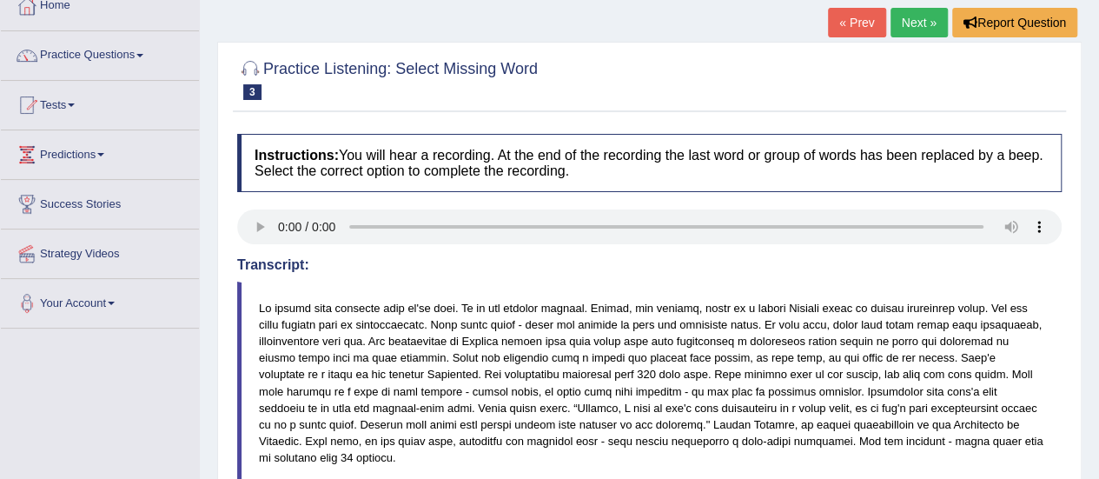
click at [137, 51] on link "Practice Questions" at bounding box center [100, 52] width 198 height 43
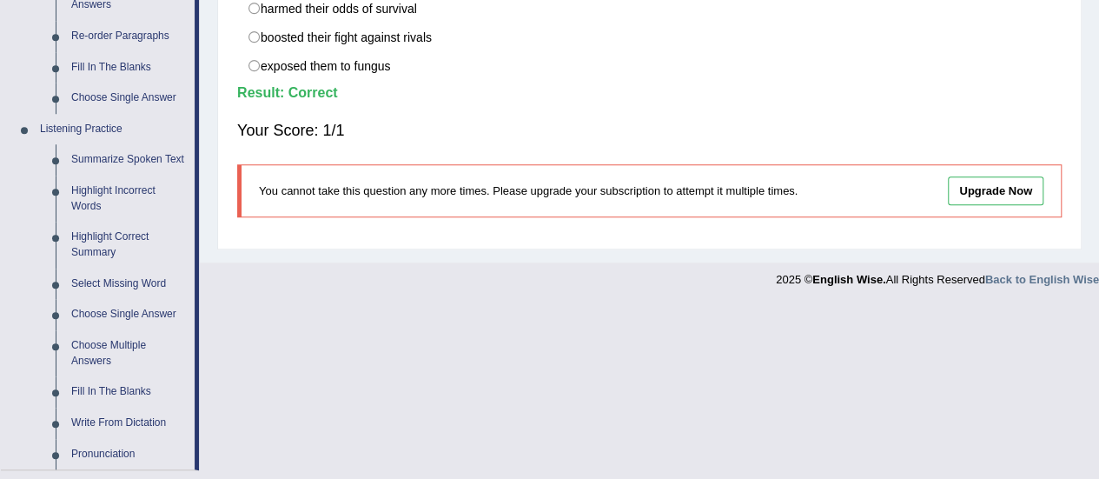
scroll to position [648, 0]
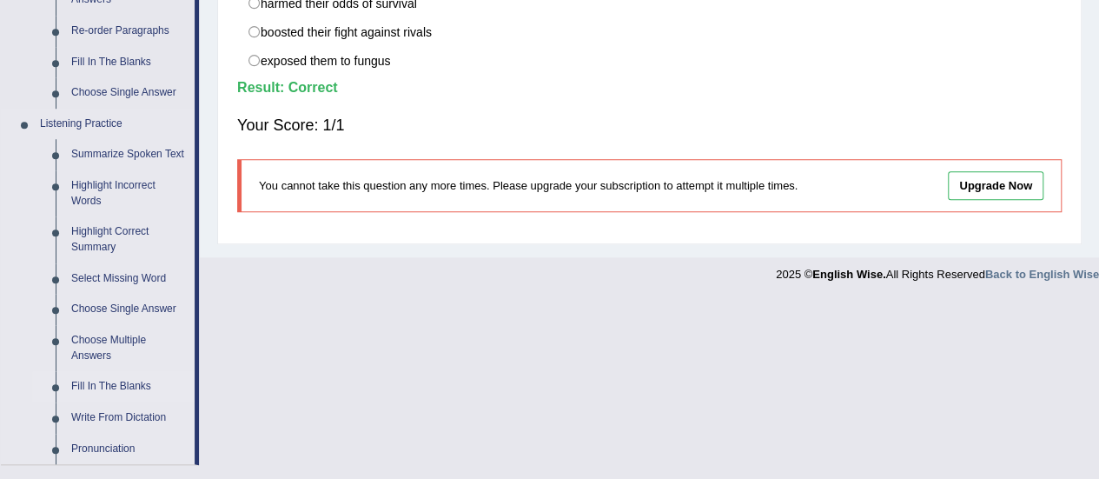
click at [123, 390] on link "Fill In The Blanks" at bounding box center [128, 386] width 131 height 31
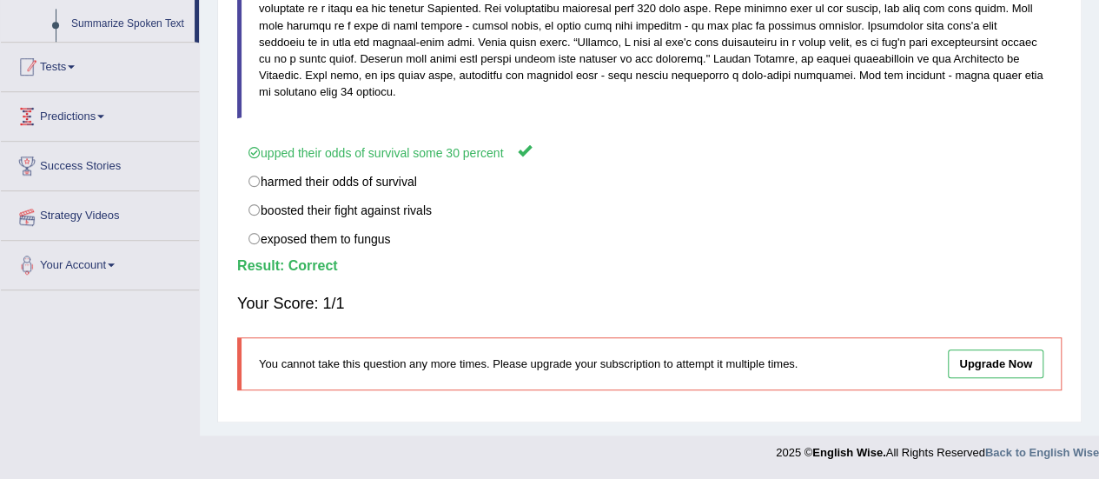
scroll to position [224, 0]
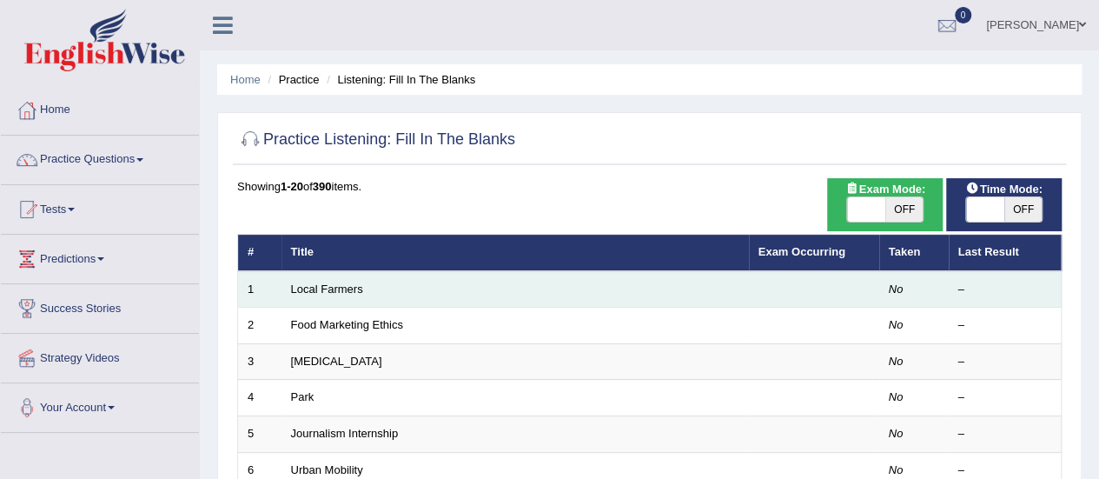
click at [328, 276] on td "Local Farmers" at bounding box center [516, 289] width 468 height 37
click at [329, 284] on link "Local Farmers" at bounding box center [327, 288] width 72 height 13
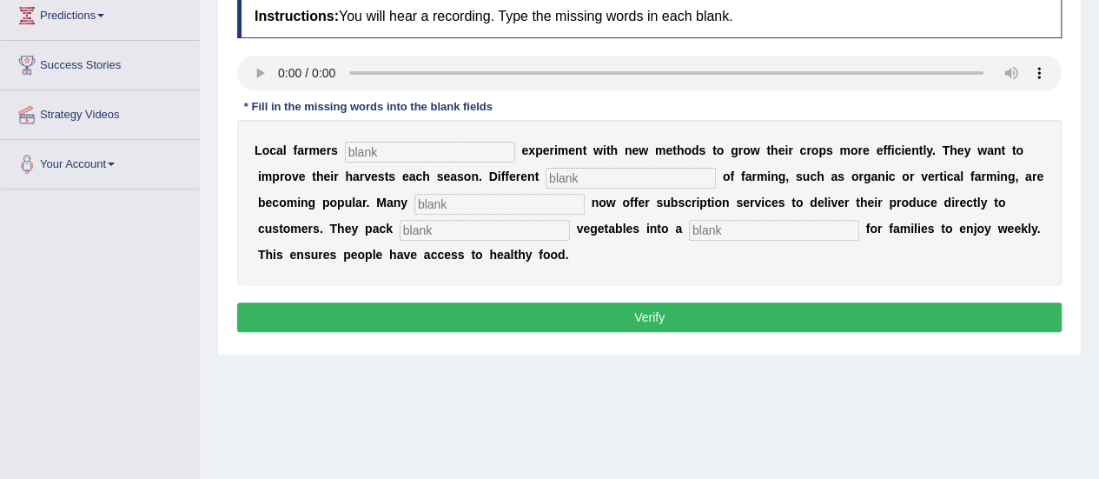
scroll to position [209, 0]
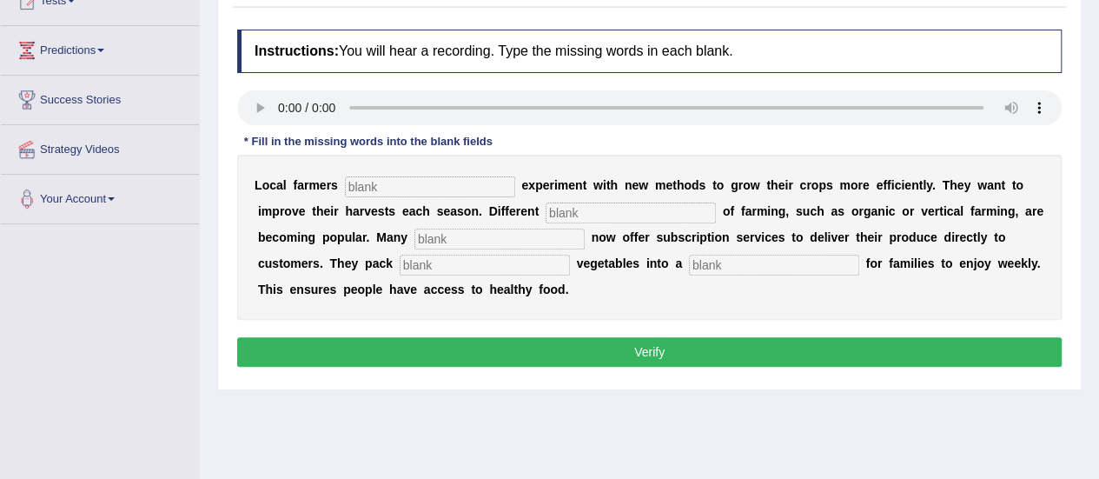
click at [404, 189] on input "text" at bounding box center [430, 186] width 170 height 21
type input "frequently"
click at [564, 211] on input "text" at bounding box center [631, 213] width 170 height 21
type input "styles"
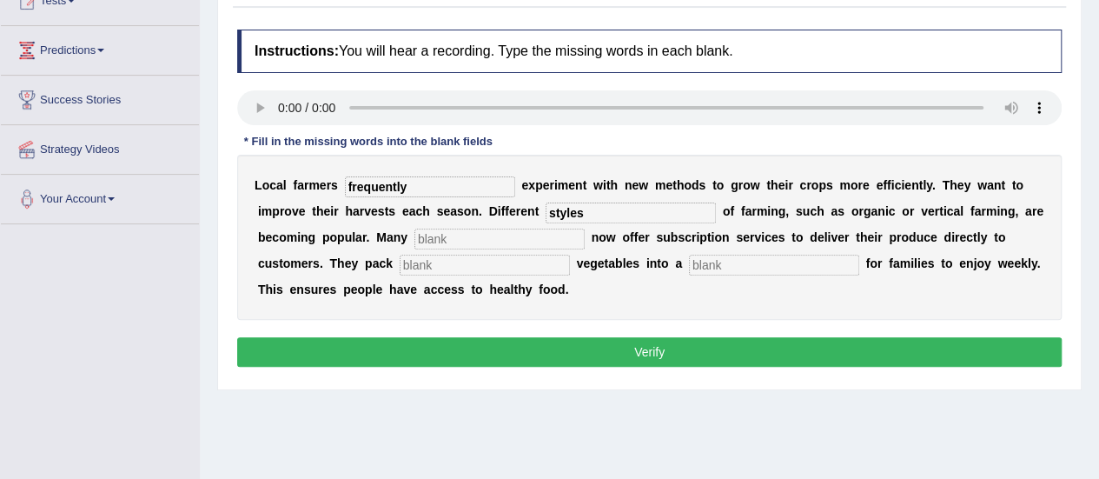
click at [476, 255] on input "text" at bounding box center [485, 265] width 170 height 21
click at [476, 234] on input "text" at bounding box center [500, 239] width 170 height 21
type input "farms"
click at [476, 262] on input "text" at bounding box center [485, 265] width 170 height 21
type input "fresh"
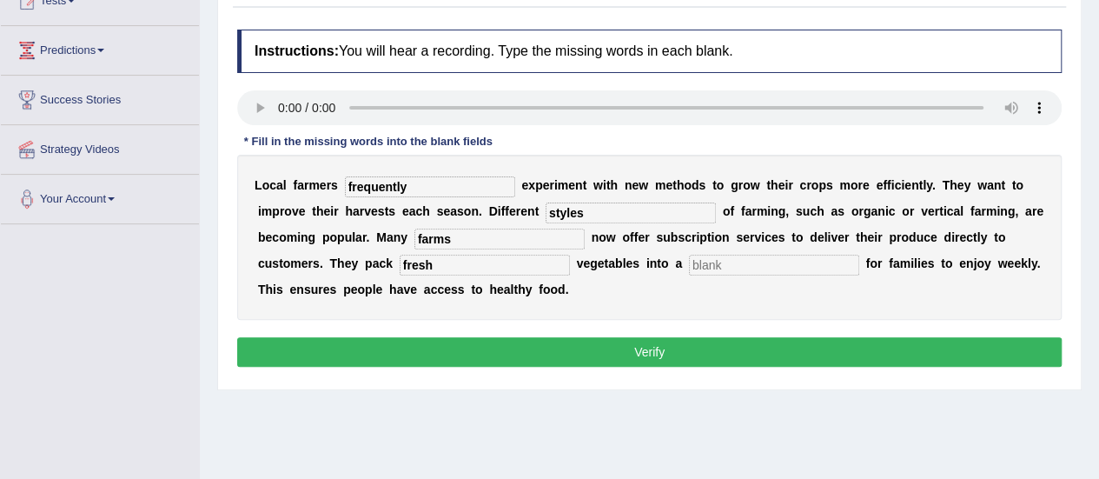
click at [727, 261] on input "text" at bounding box center [774, 265] width 170 height 21
type input "box"
click at [717, 350] on button "Verify" at bounding box center [649, 352] width 825 height 30
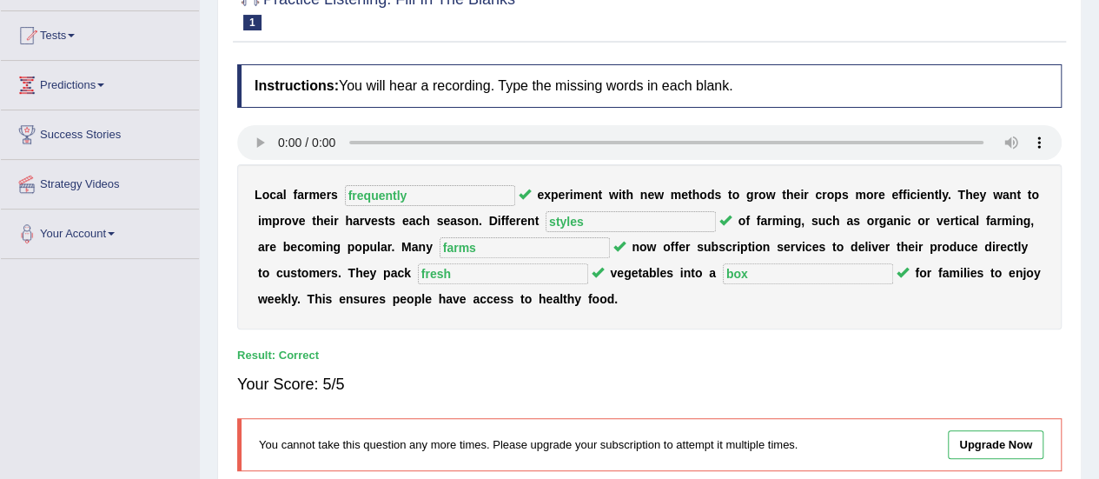
scroll to position [35, 0]
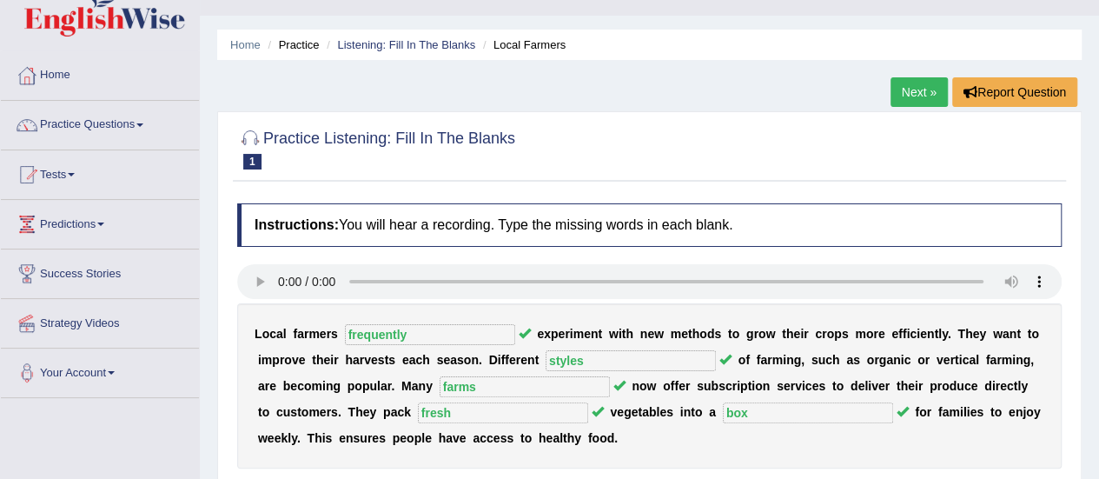
click at [920, 88] on link "Next »" at bounding box center [919, 92] width 57 height 30
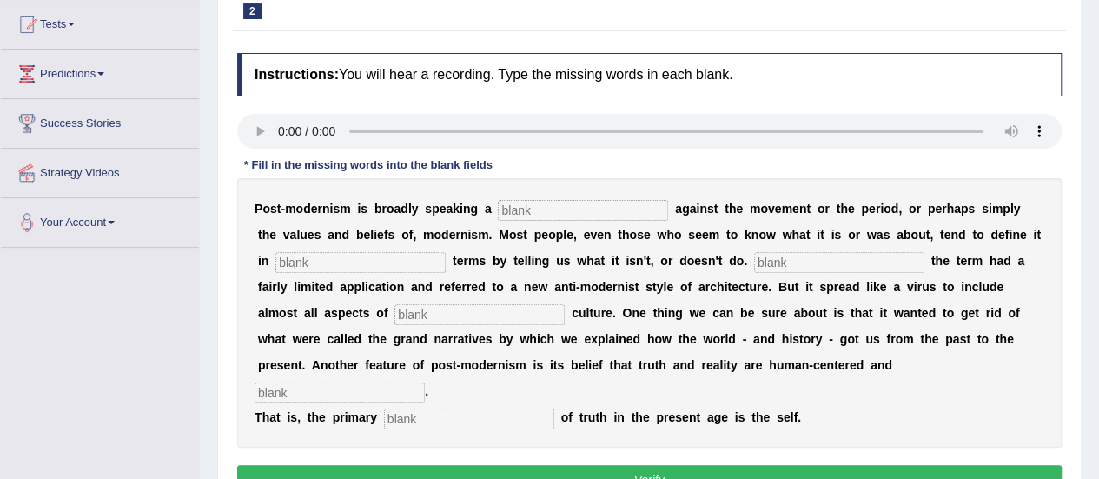
scroll to position [209, 0]
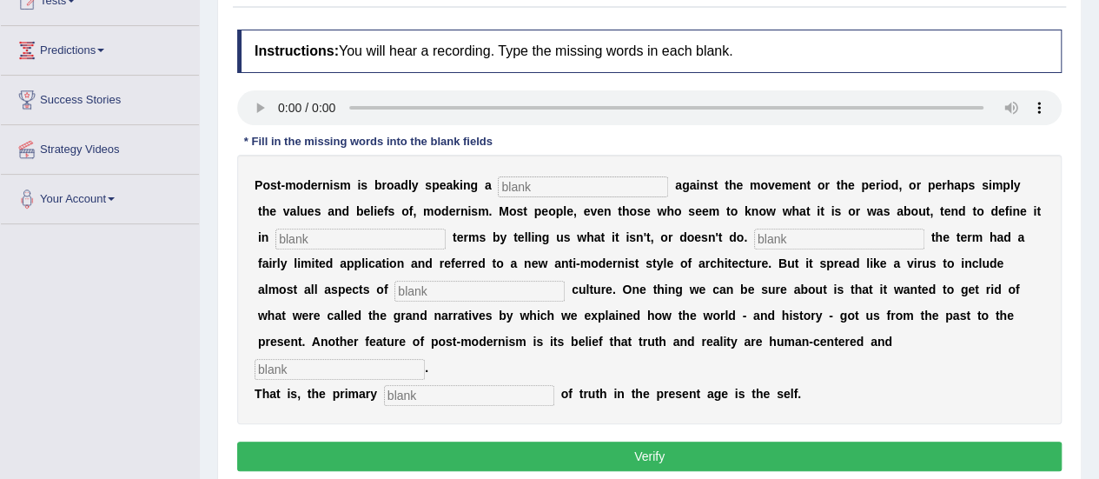
click at [518, 181] on input "text" at bounding box center [583, 186] width 170 height 21
click at [539, 189] on input "react" at bounding box center [583, 186] width 170 height 21
type input "reaction"
click at [341, 241] on input "text" at bounding box center [361, 239] width 170 height 21
type input "negative"
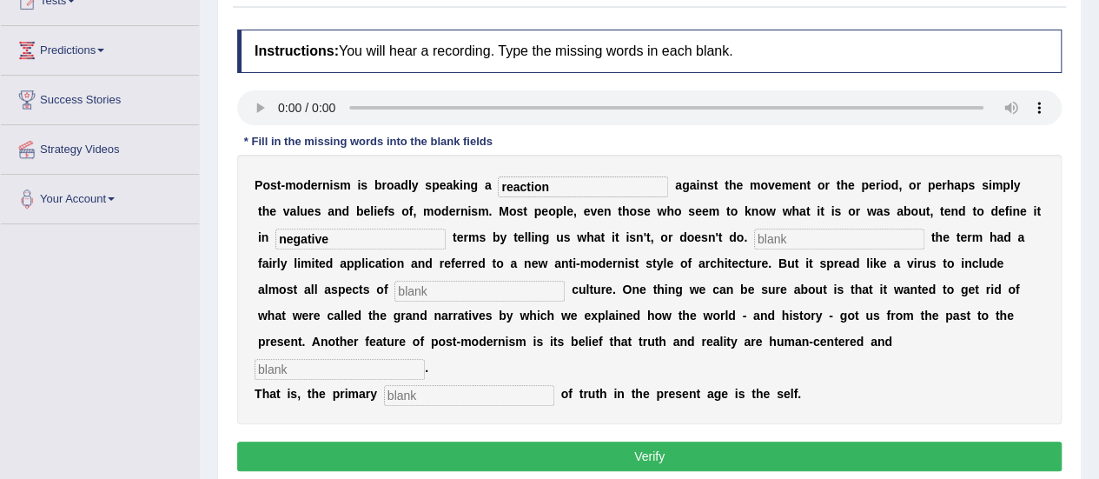
click at [754, 236] on input "text" at bounding box center [839, 239] width 170 height 21
type input "ineq"
click at [430, 284] on input "text" at bounding box center [480, 291] width 170 height 21
type input "contempary"
click at [425, 359] on input "text" at bounding box center [340, 369] width 170 height 21
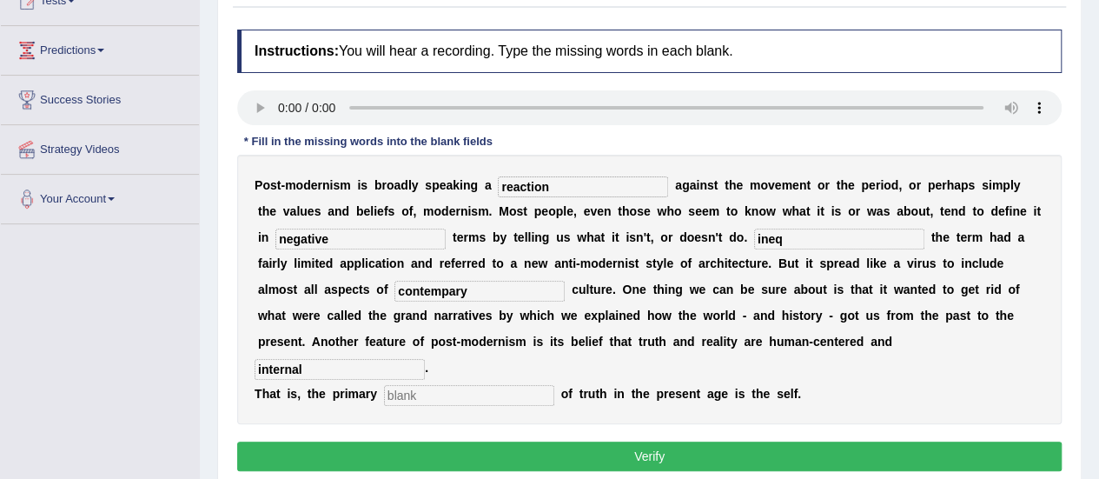
type input "internal"
click at [480, 385] on input "text" at bounding box center [469, 395] width 170 height 21
type input "source"
click at [525, 442] on button "Verify" at bounding box center [649, 457] width 825 height 30
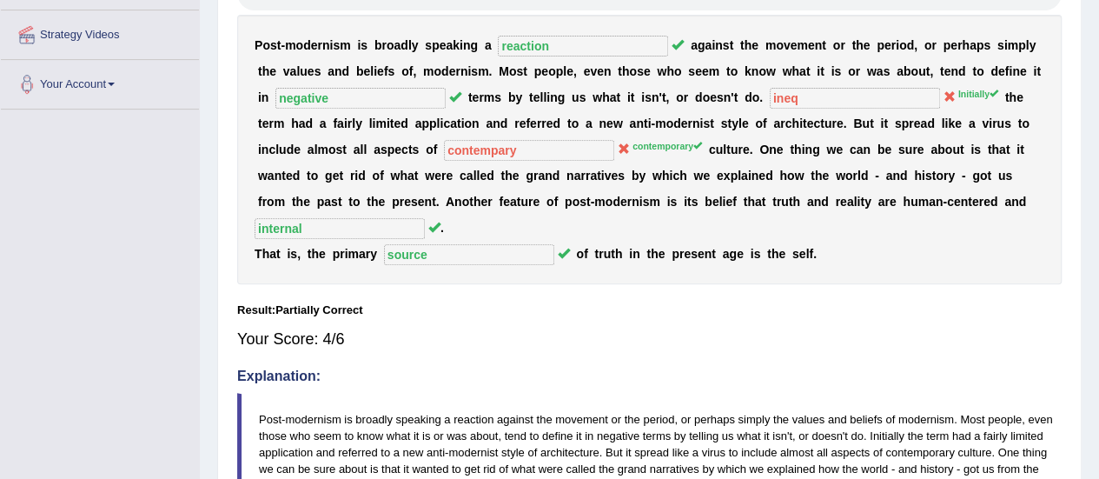
scroll to position [320, 0]
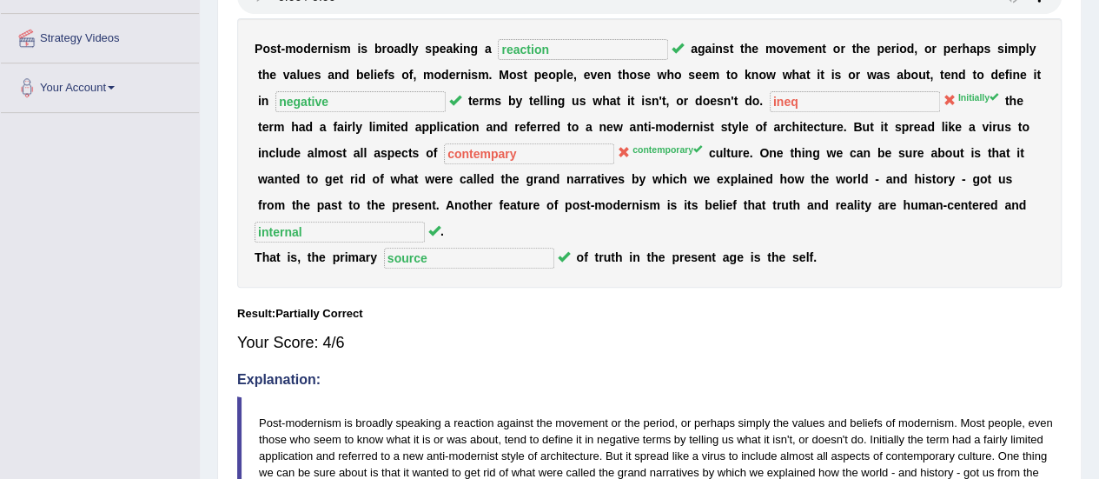
click at [944, 95] on icon at bounding box center [950, 100] width 12 height 12
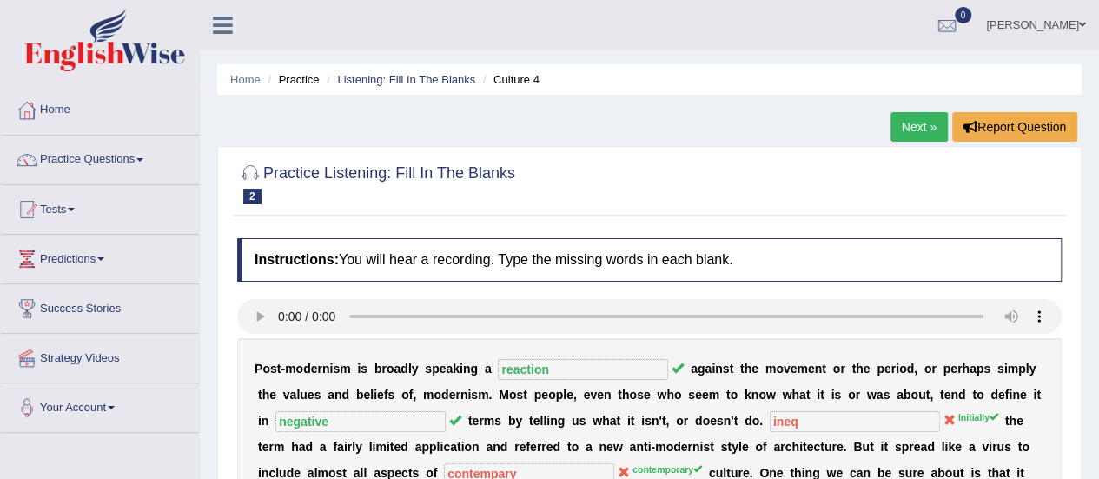
scroll to position [35, 0]
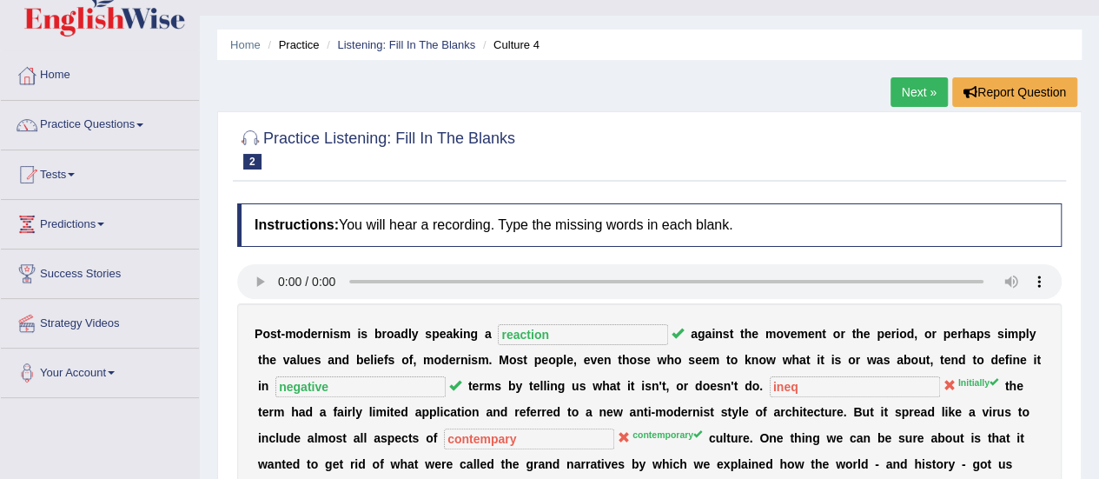
click at [905, 95] on link "Next »" at bounding box center [919, 92] width 57 height 30
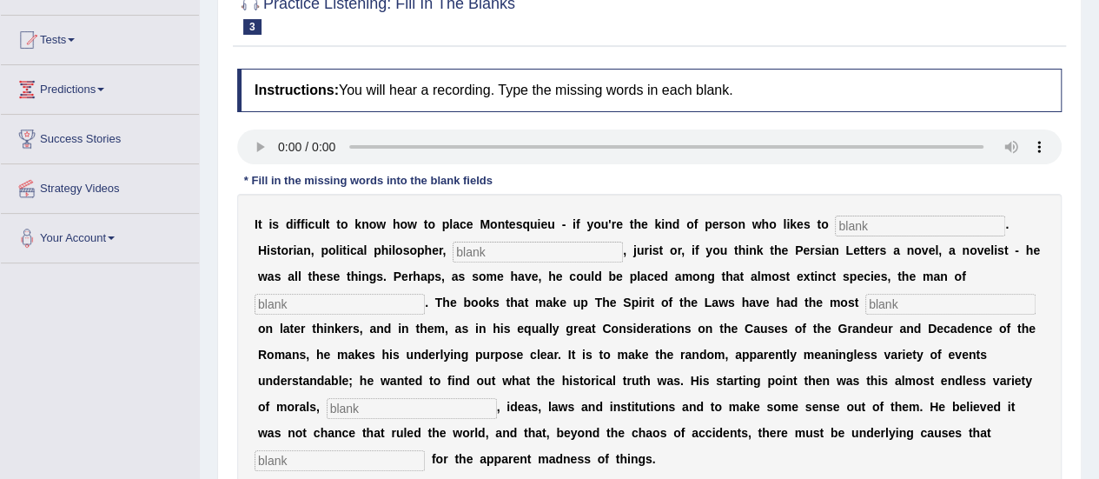
scroll to position [209, 0]
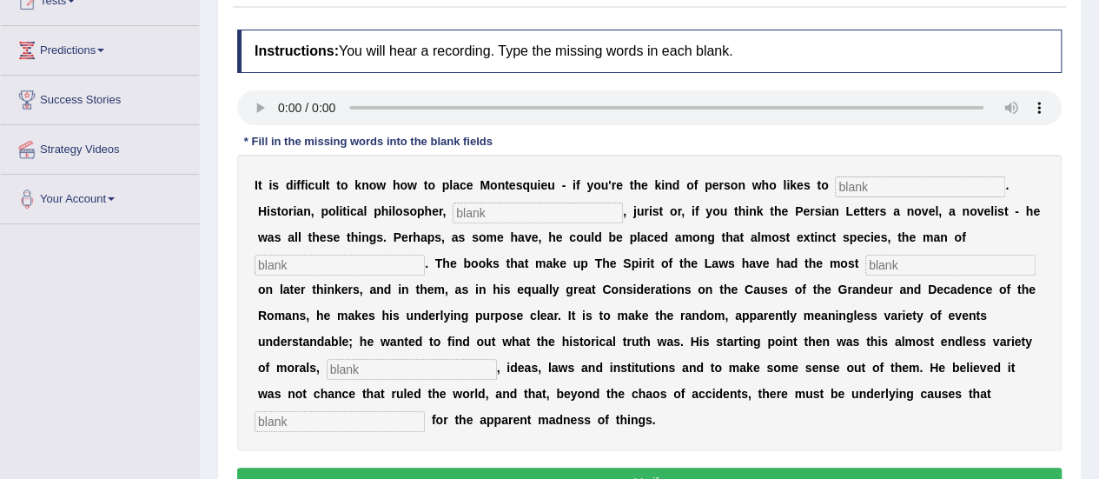
click at [880, 190] on input "text" at bounding box center [920, 186] width 170 height 21
type input "categories"
click at [528, 210] on input "text" at bounding box center [538, 213] width 170 height 21
type input "socialist"
click at [369, 269] on input "text" at bounding box center [340, 265] width 170 height 21
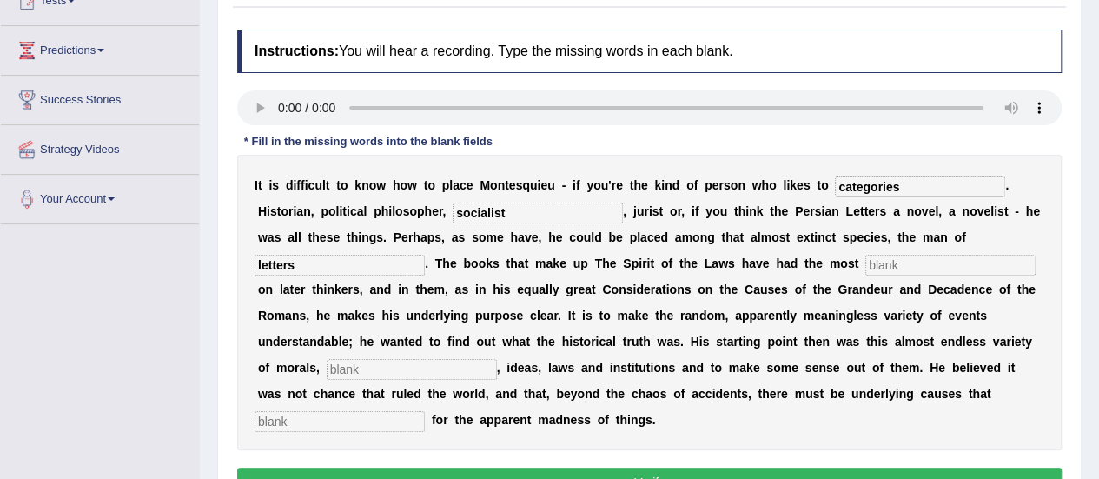
type input "letters"
click at [893, 265] on input "text" at bounding box center [951, 265] width 170 height 21
type input "influences"
click at [432, 375] on input "text" at bounding box center [412, 369] width 170 height 21
type input "customs"
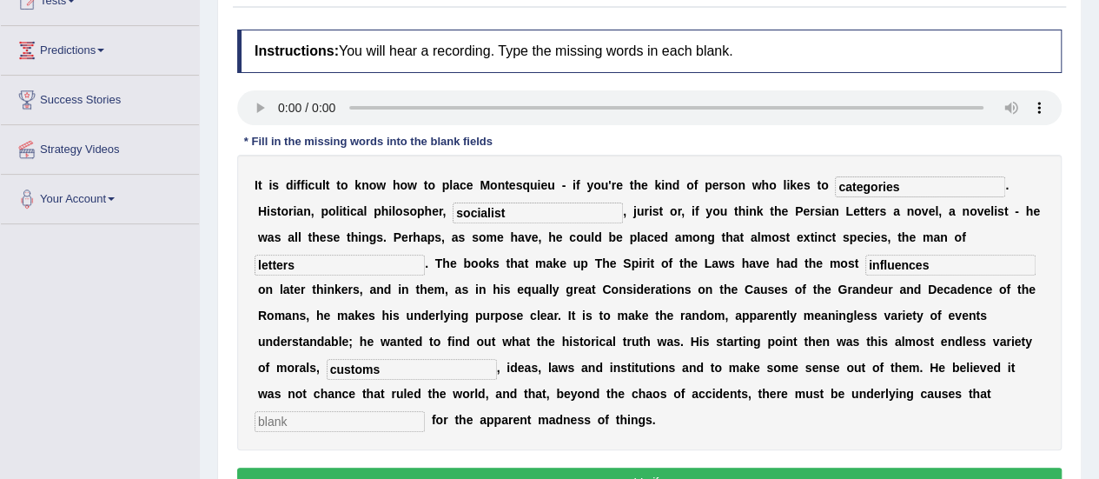
click at [349, 424] on input "text" at bounding box center [340, 421] width 170 height 21
type input "apparent"
click at [408, 468] on button "Verify" at bounding box center [649, 483] width 825 height 30
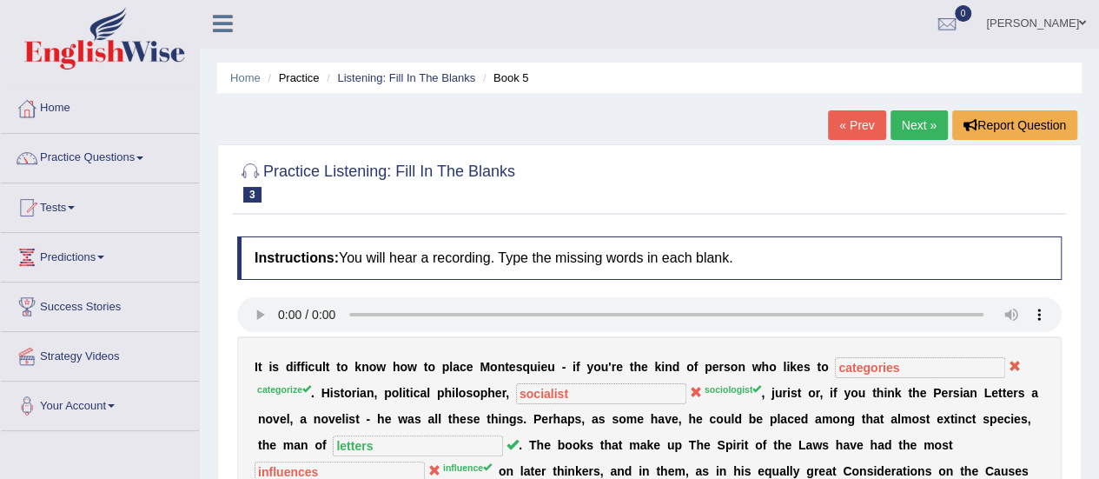
scroll to position [0, 0]
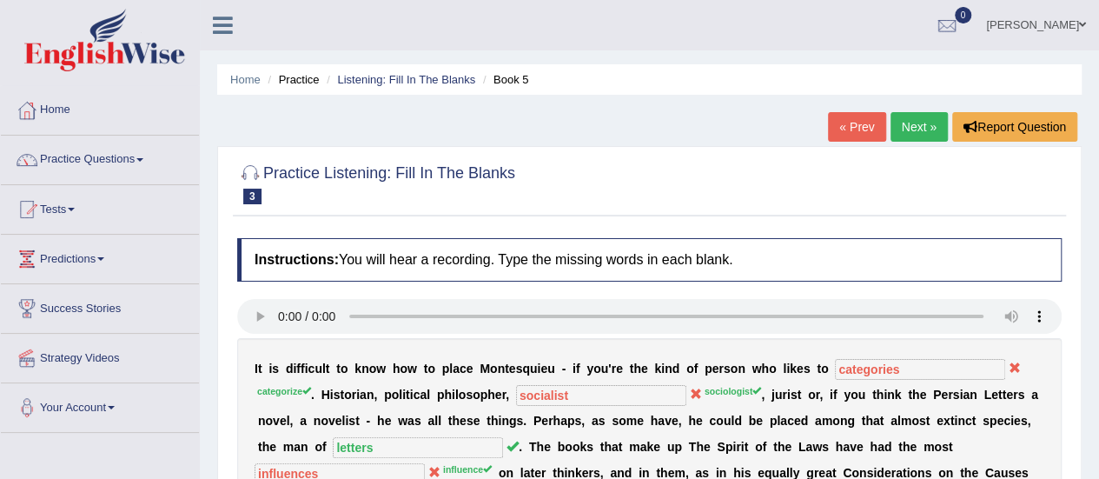
click at [906, 122] on link "Next »" at bounding box center [919, 127] width 57 height 30
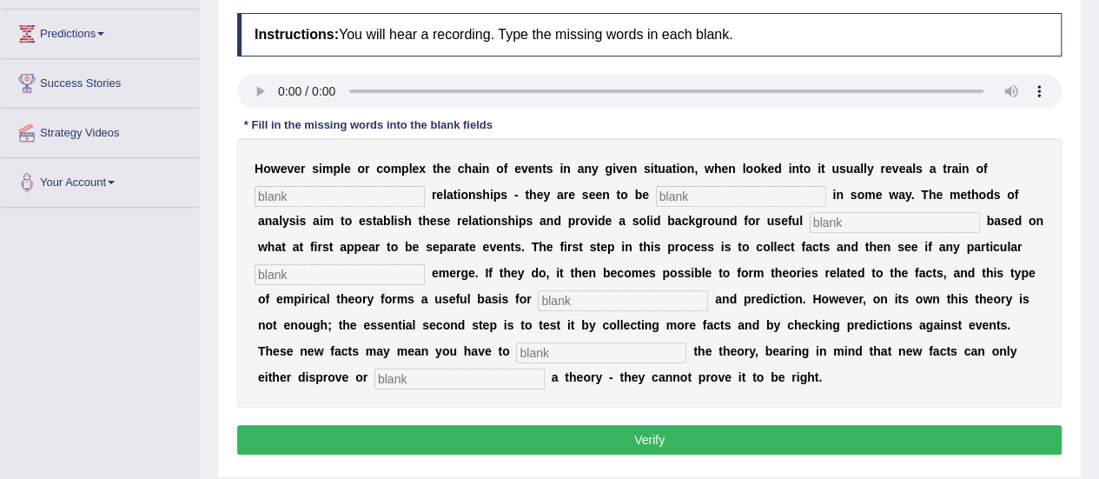
scroll to position [190, 0]
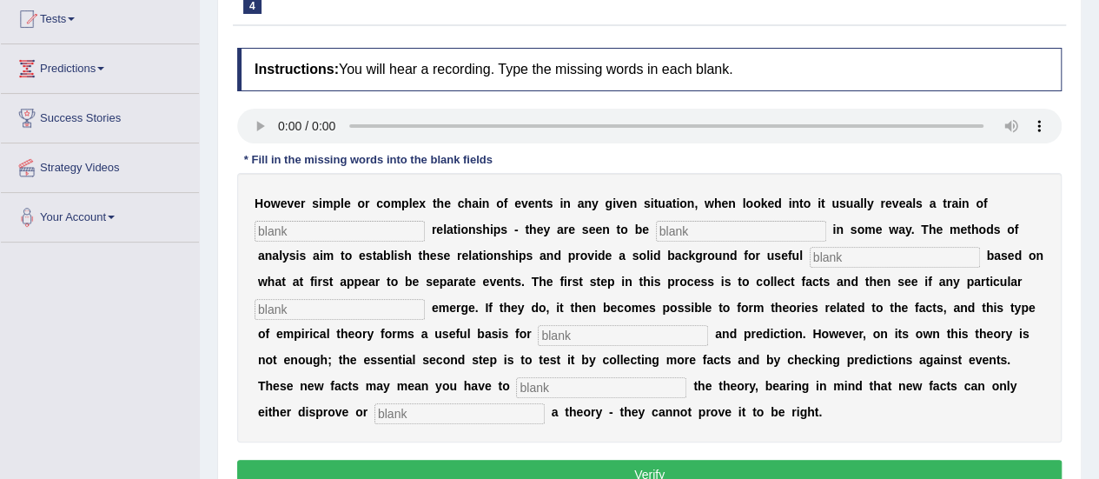
click at [331, 239] on input "text" at bounding box center [340, 231] width 170 height 21
type input "cause"
click at [676, 226] on input "text" at bounding box center [741, 231] width 170 height 21
type input "analysis"
click at [330, 302] on input "text" at bounding box center [340, 309] width 170 height 21
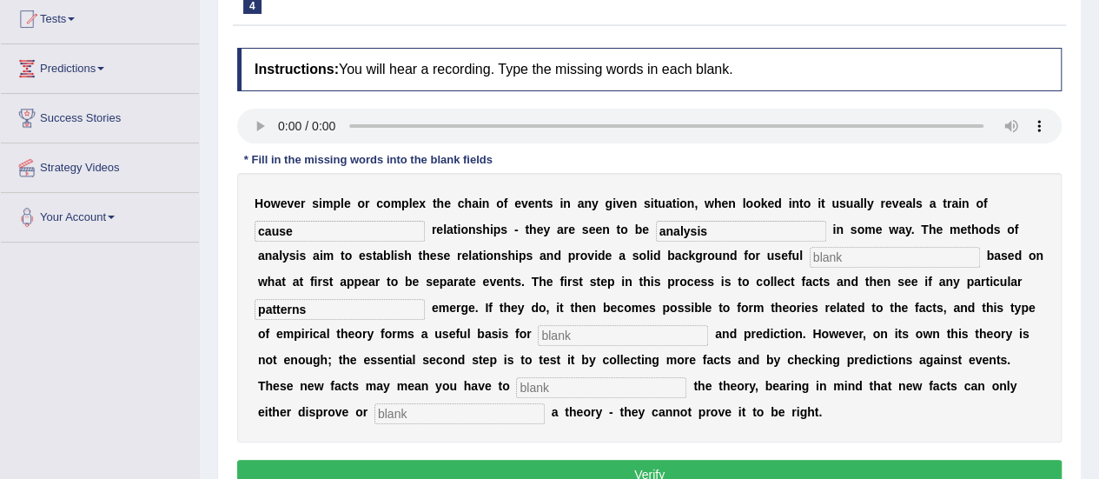
type input "patterns"
click at [603, 330] on input "text" at bounding box center [623, 335] width 170 height 21
type input "analysis"
click at [634, 390] on input "text" at bounding box center [601, 387] width 170 height 21
type input "modify"
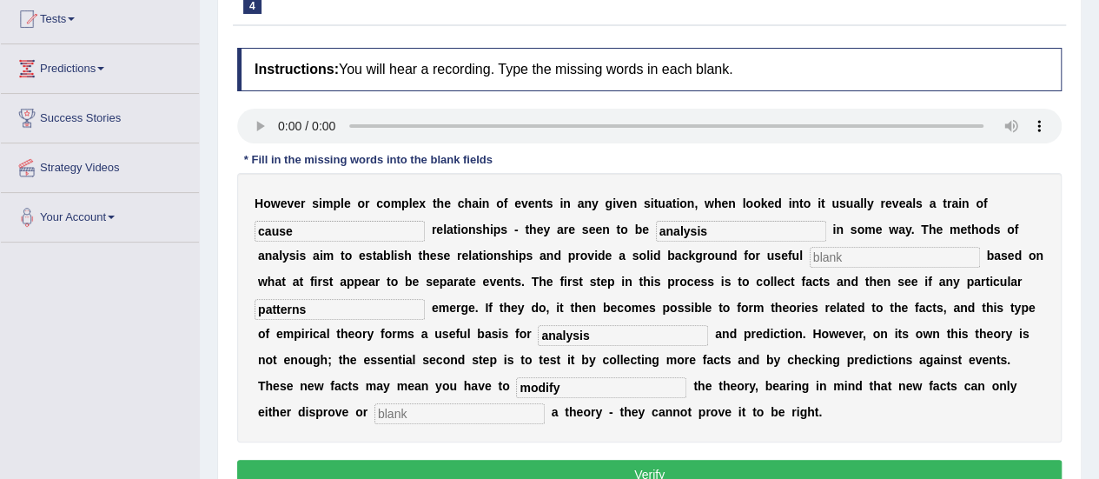
click at [468, 416] on input "text" at bounding box center [460, 413] width 170 height 21
type input "support"
click at [488, 456] on div "Instructions: You will hear a recording. Type the missing words in each blank. …" at bounding box center [649, 271] width 833 height 464
click at [488, 460] on button "Verify" at bounding box center [649, 475] width 825 height 30
click at [850, 269] on div "H o w e v e r s i m p l e o r c o m p l e x t h e c h a i n o f e v e n t s i n…" at bounding box center [649, 307] width 825 height 269
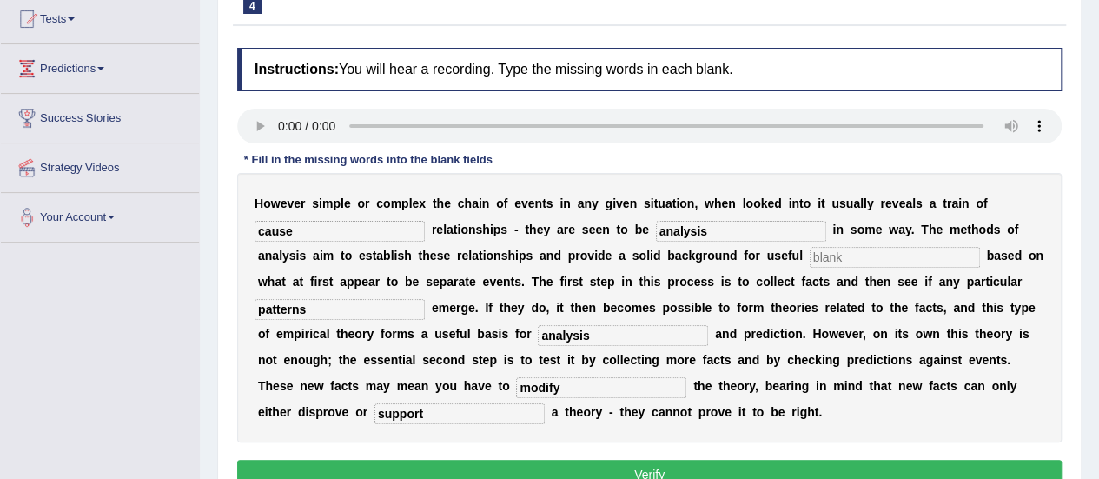
click at [833, 258] on input "text" at bounding box center [895, 257] width 170 height 21
type input "generalisations"
click at [320, 232] on input "cause" at bounding box center [340, 231] width 170 height 21
type input "cause of"
click at [431, 465] on button "Verify" at bounding box center [649, 475] width 825 height 30
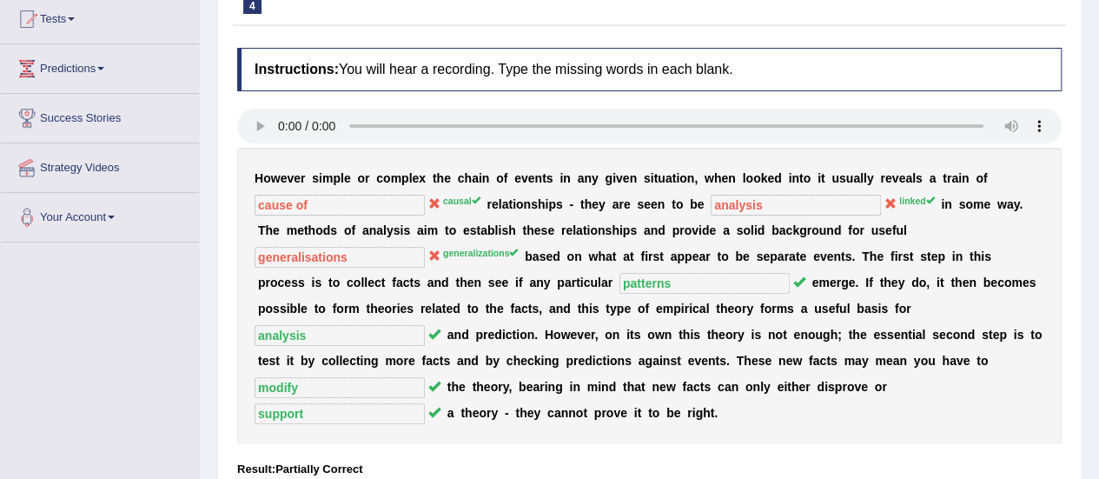
click at [441, 223] on b at bounding box center [441, 230] width 7 height 14
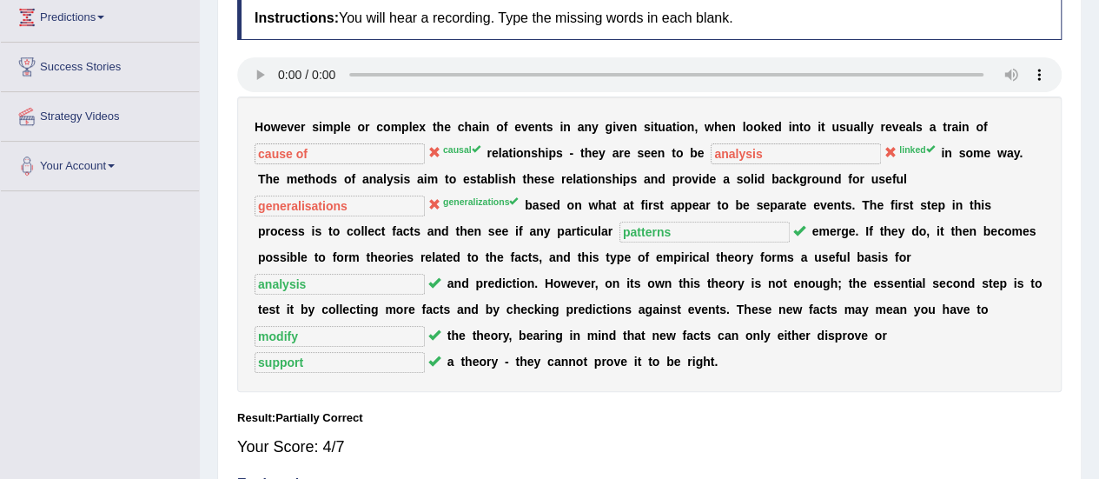
scroll to position [244, 0]
